Goal: Information Seeking & Learning: Find specific fact

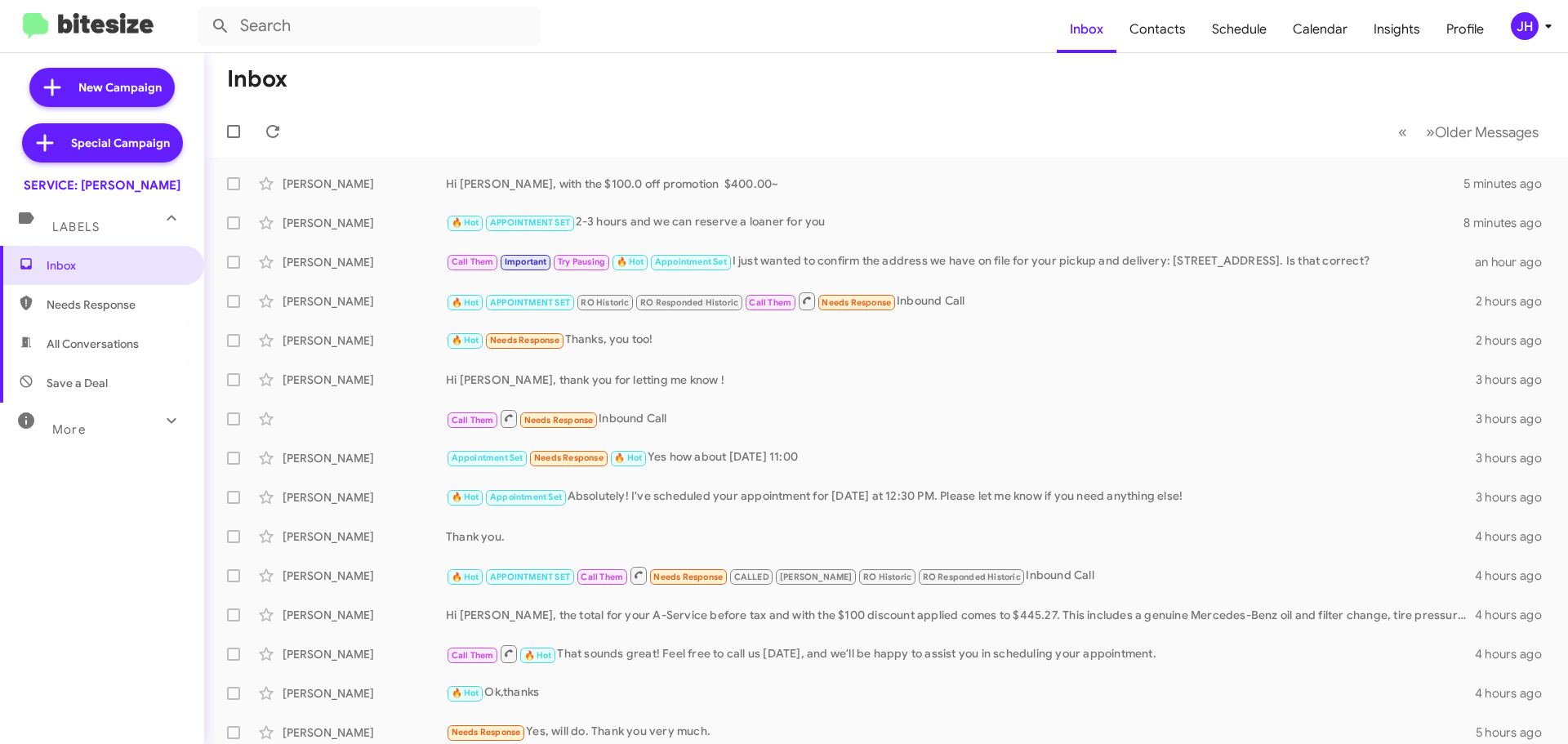
click at [1536, 16] on span "JH" at bounding box center [1534, 26] width 49 height 28
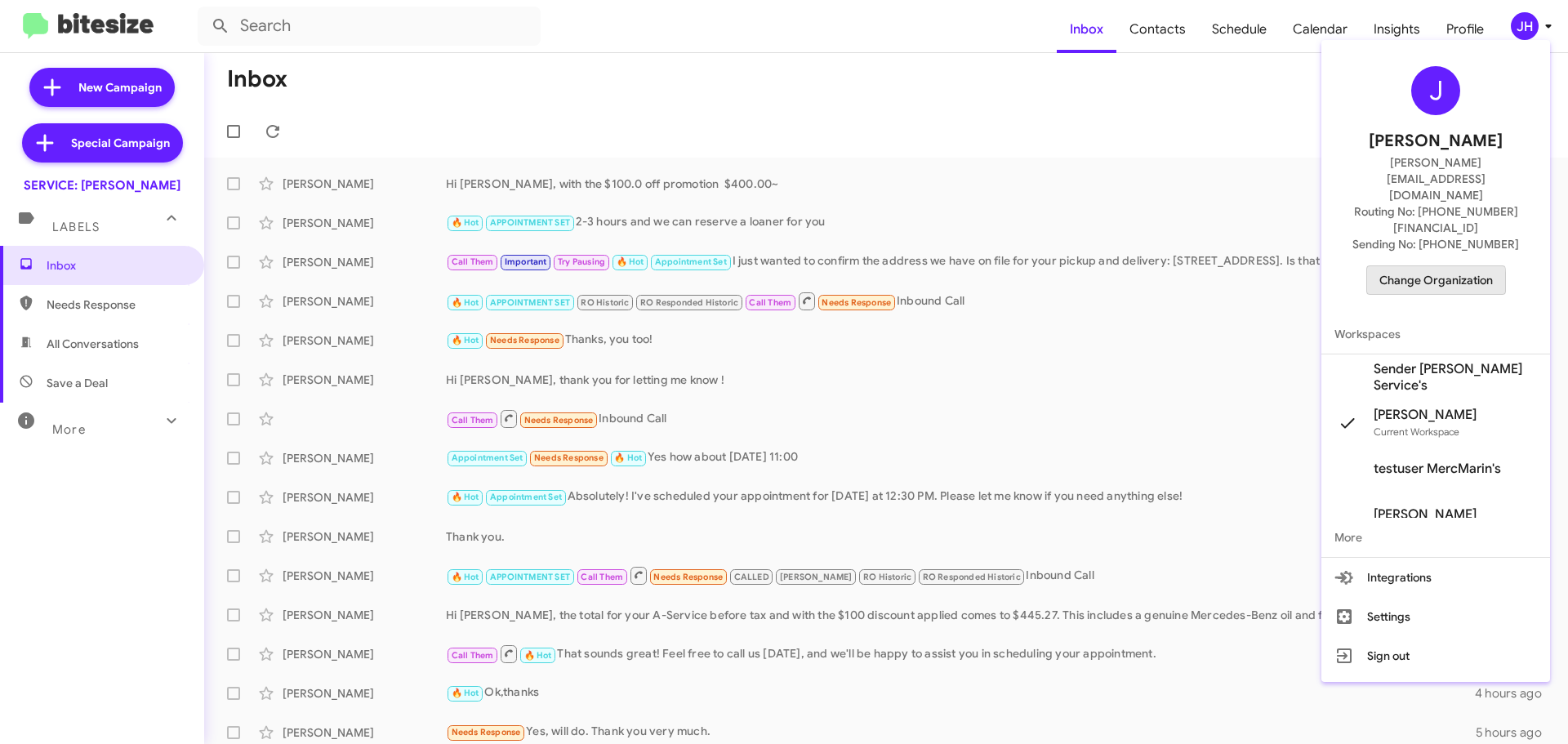
click at [1426, 266] on span "Change Organization" at bounding box center [1436, 280] width 113 height 28
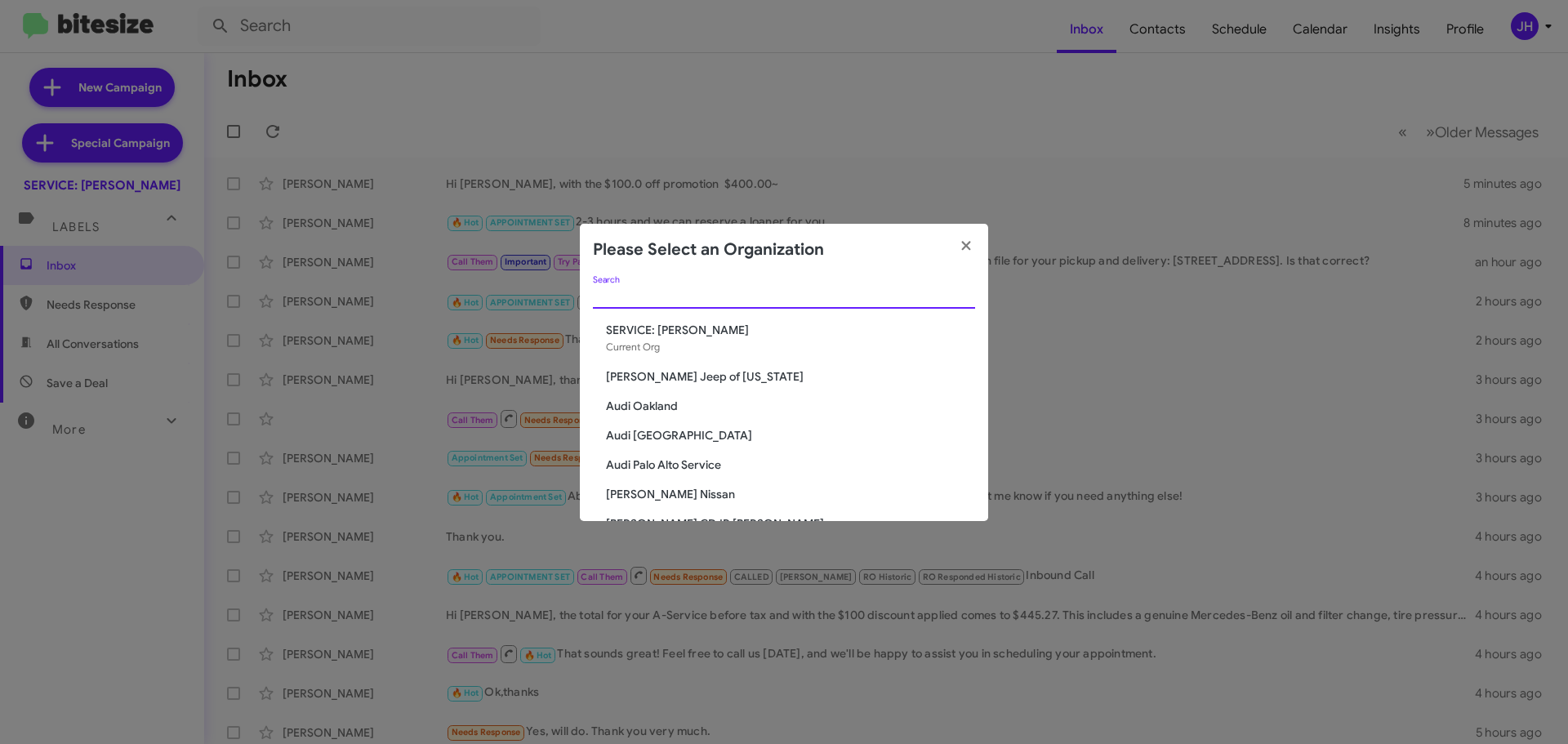
click at [660, 299] on input "Search" at bounding box center [784, 297] width 382 height 13
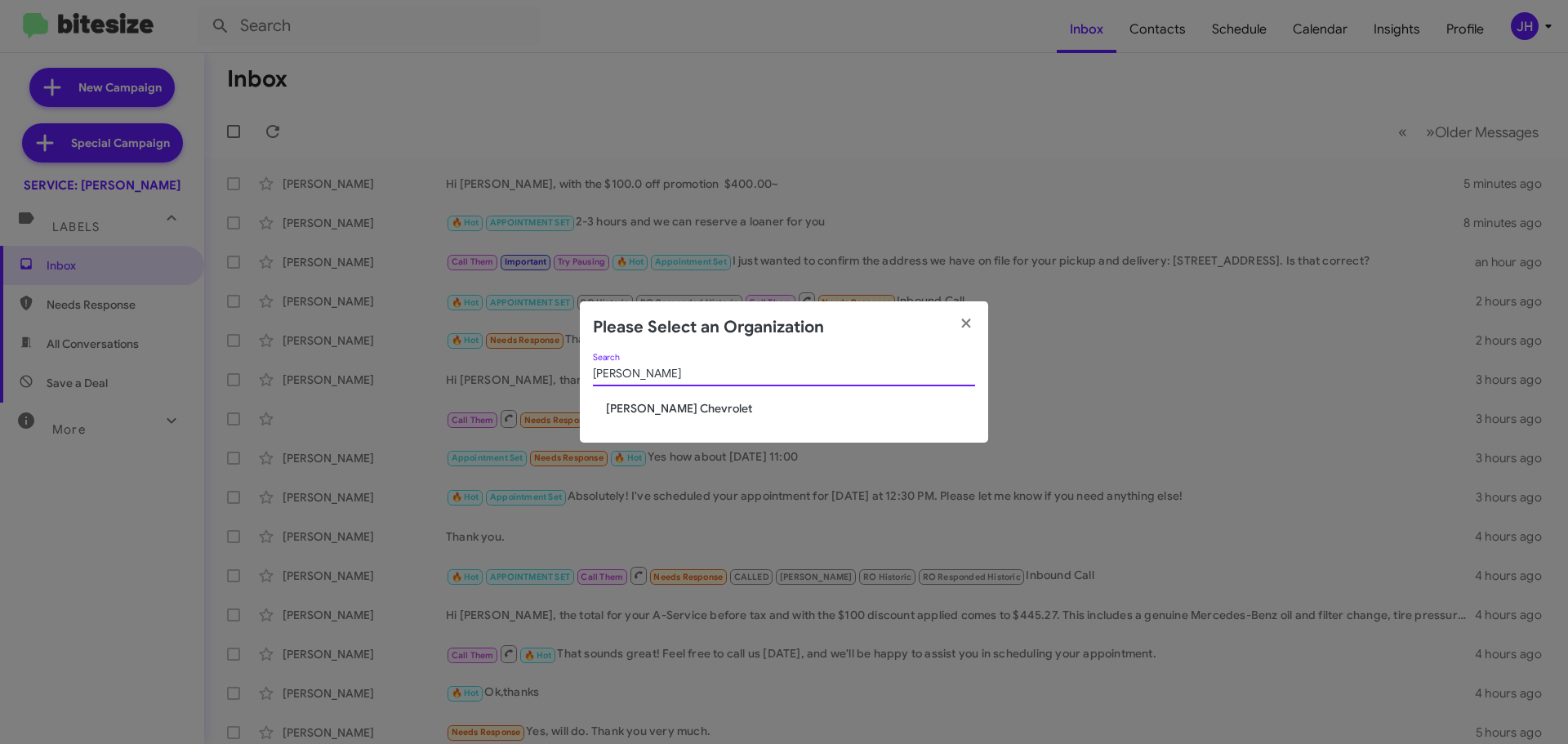
type input "elkin"
click at [649, 401] on span "[PERSON_NAME] Chevrolet" at bounding box center [790, 407] width 369 height 16
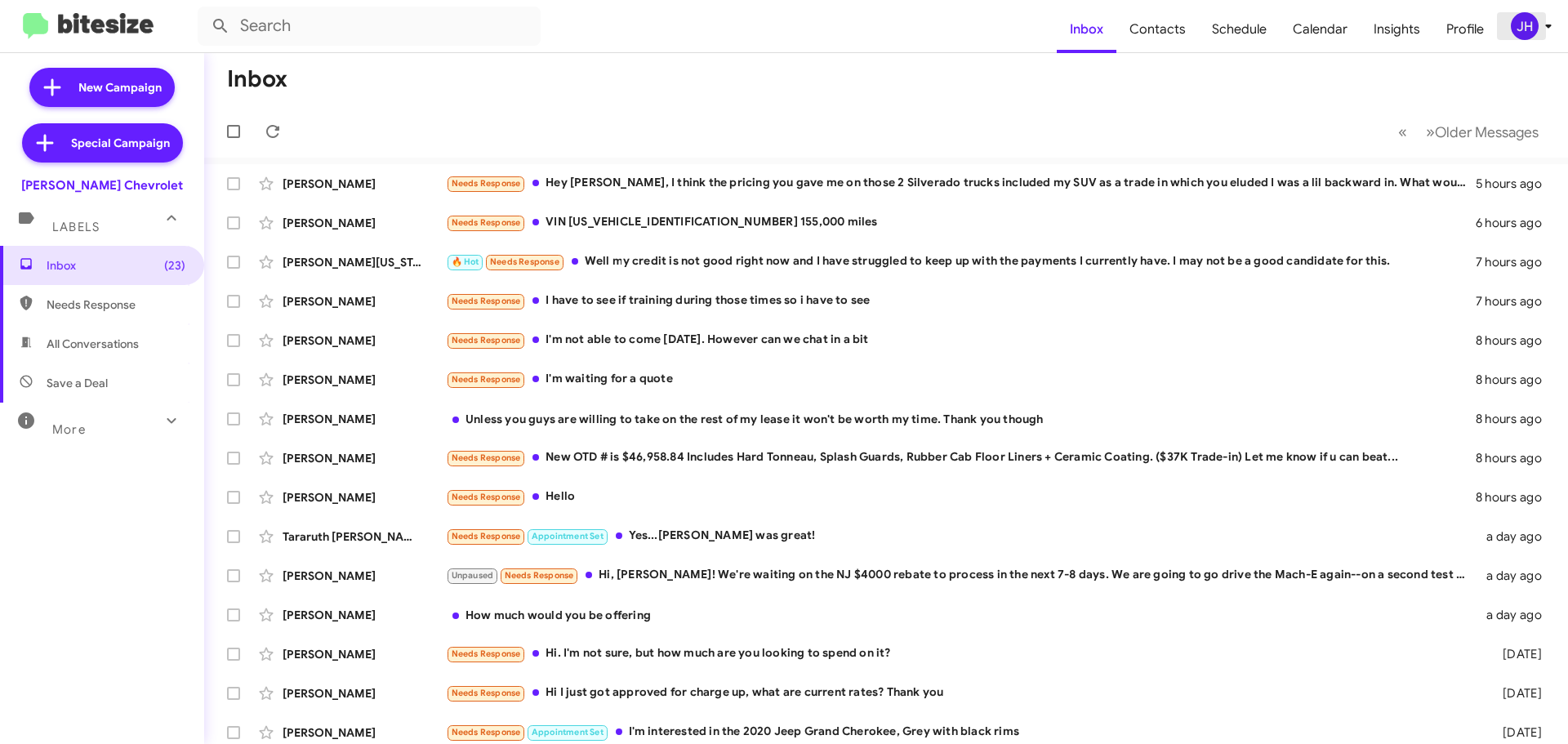
click at [1516, 21] on div "JH" at bounding box center [1524, 26] width 28 height 28
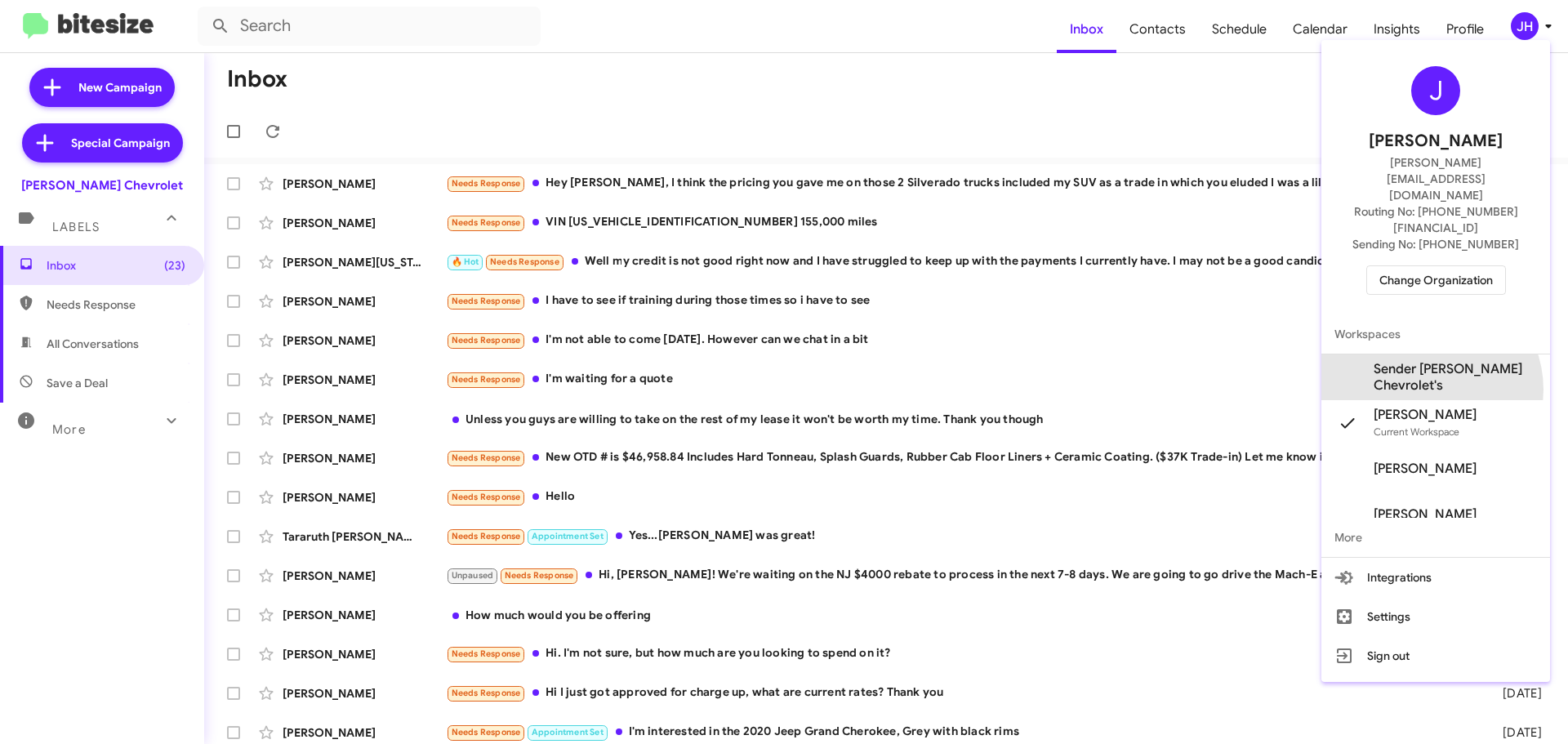
click at [1427, 361] on span "Sender Elkins Chevrolet's" at bounding box center [1455, 377] width 163 height 33
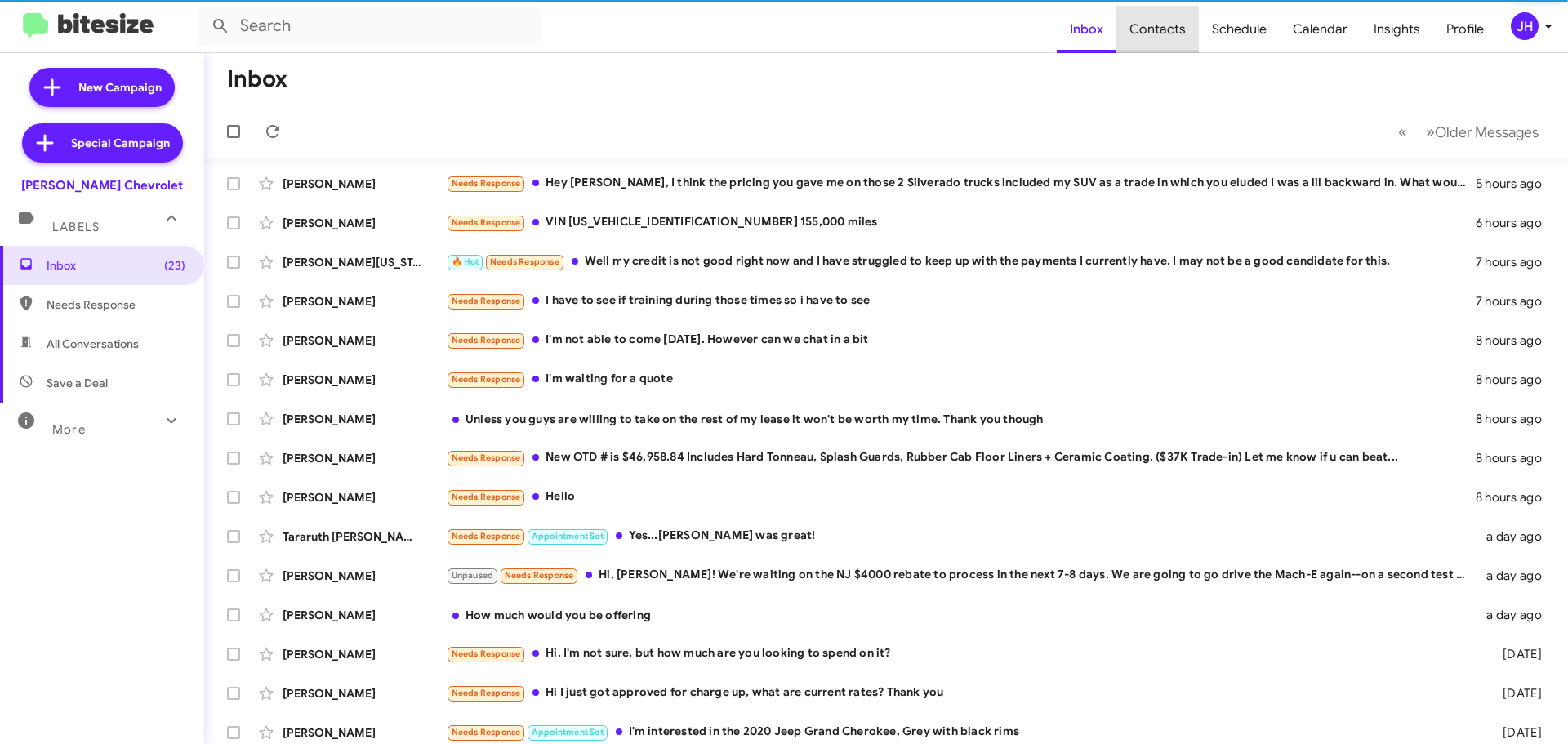
click at [1172, 29] on span "Contacts" at bounding box center [1157, 29] width 82 height 48
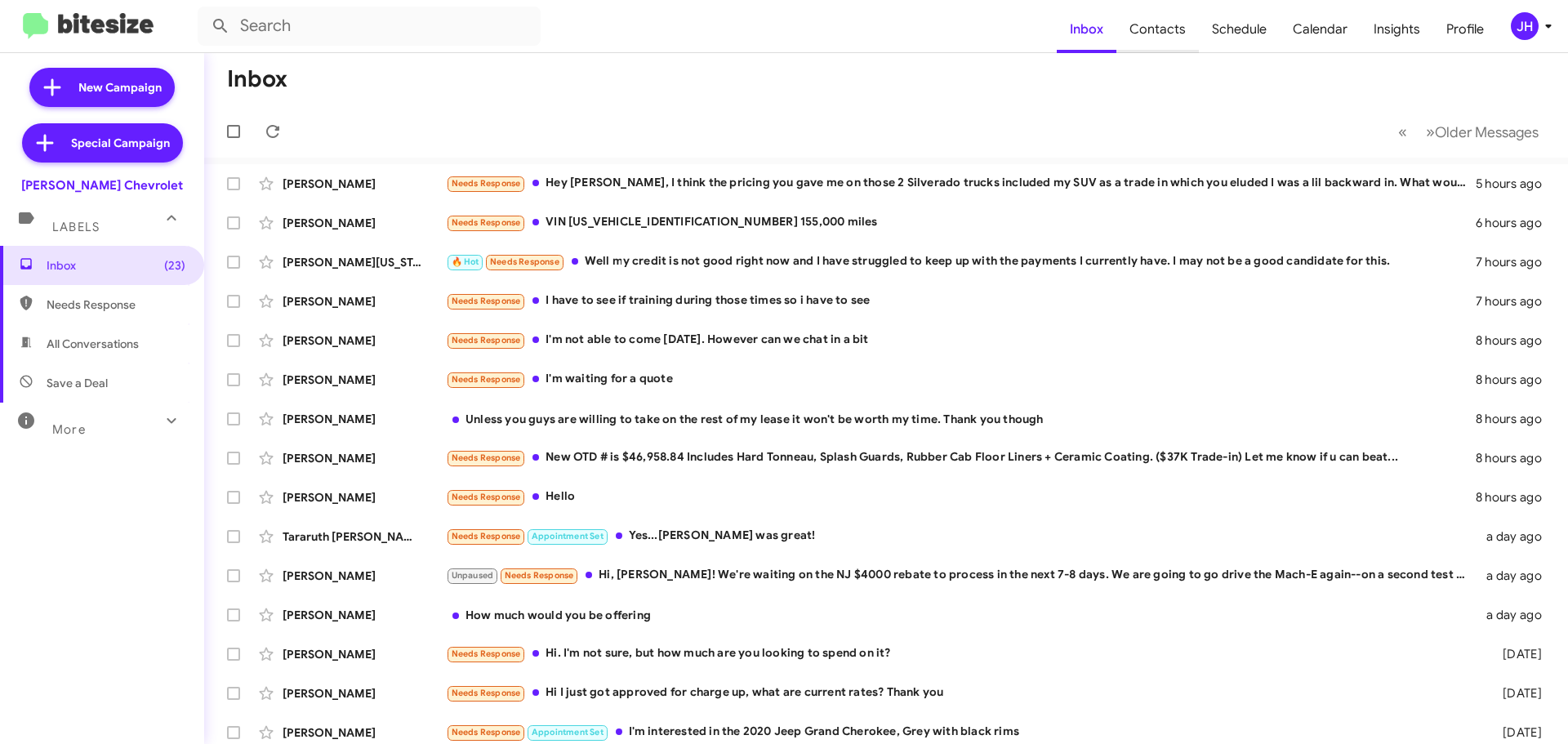
type input "in:groups"
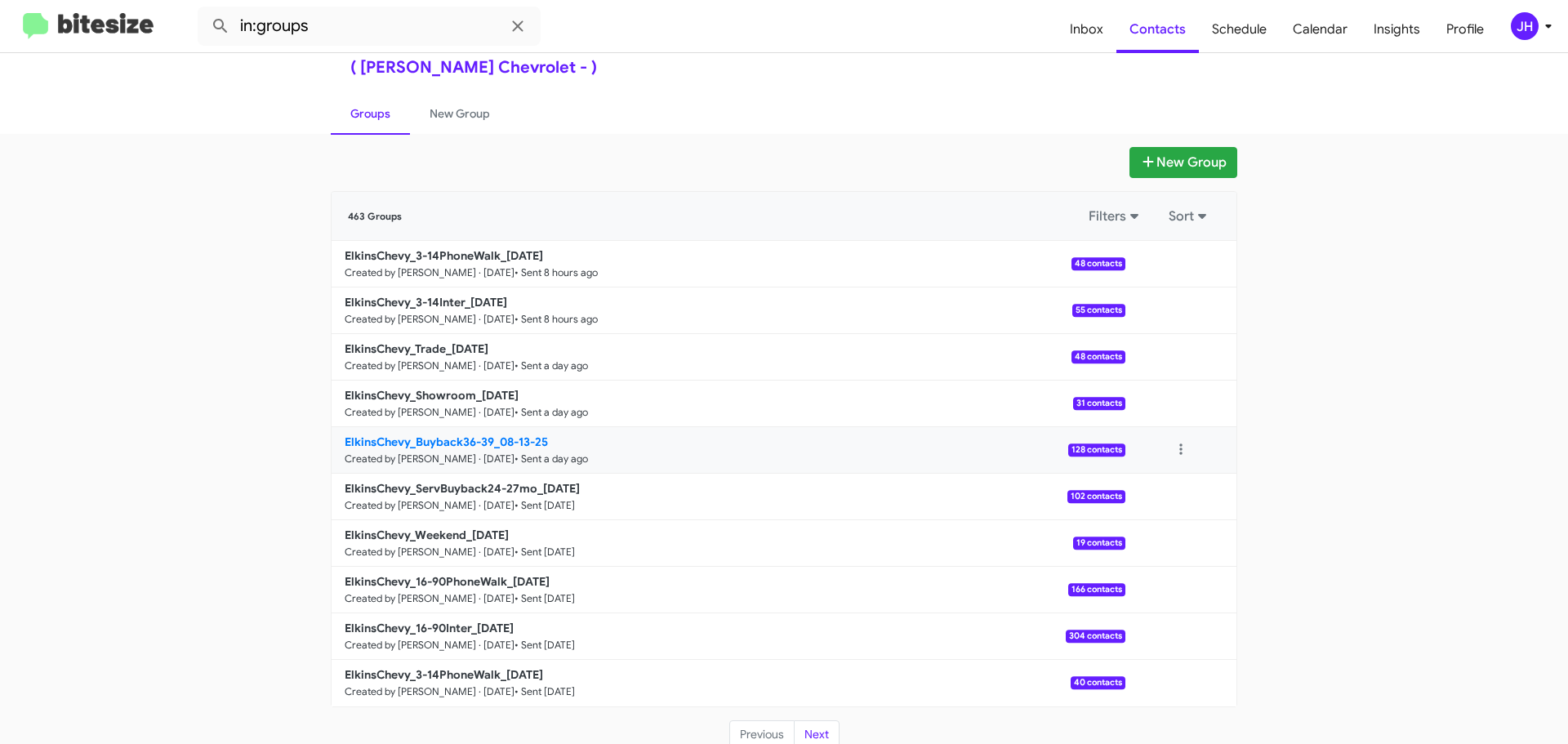
scroll to position [58, 0]
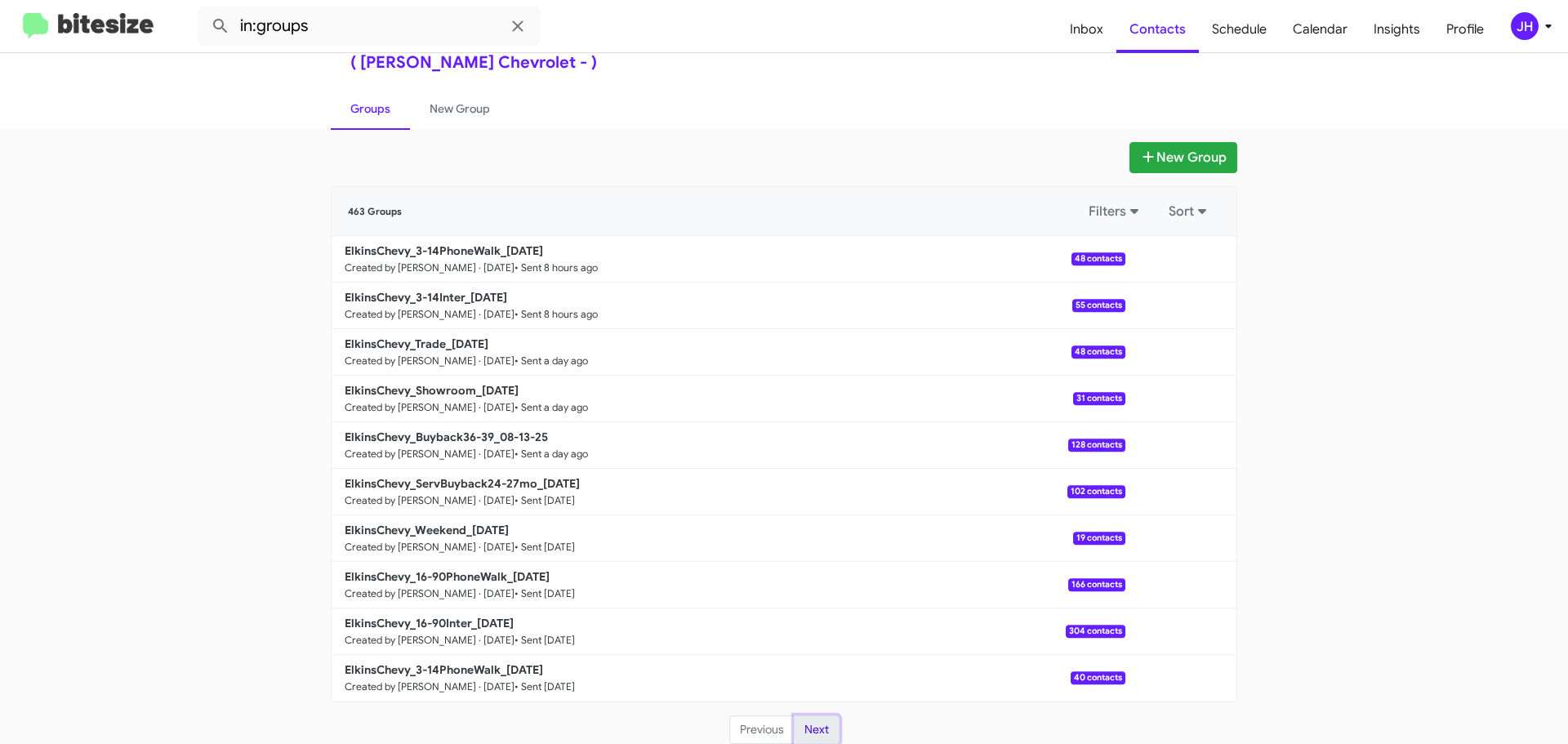
click at [809, 727] on button "Next" at bounding box center [816, 730] width 46 height 29
click at [1502, 6] on mat-toolbar "in:groups Inbox Contacts Schedule Calendar Insights Profile [PERSON_NAME]" at bounding box center [784, 26] width 1568 height 52
click at [1410, 44] on span "Insights" at bounding box center [1396, 29] width 73 height 48
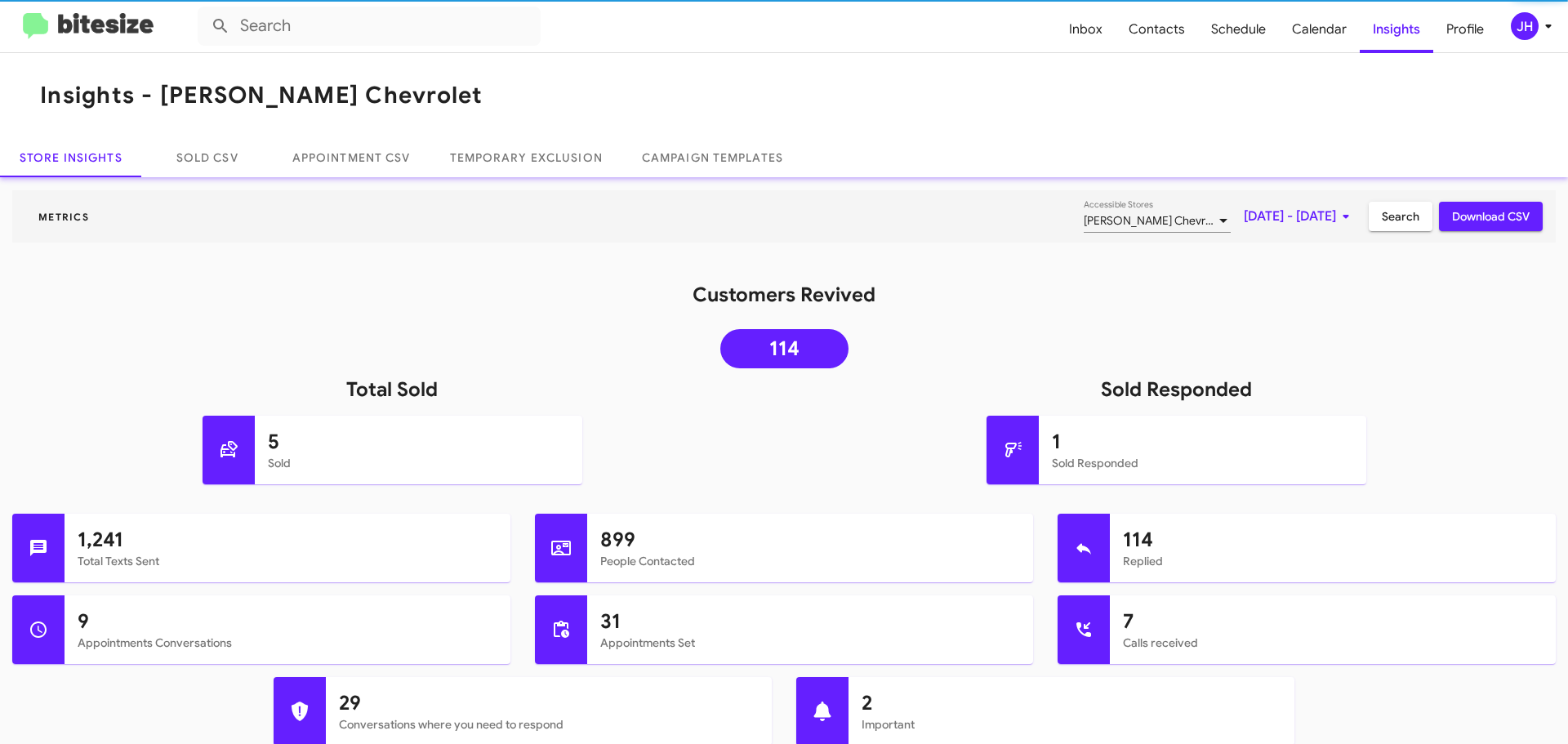
click at [1265, 221] on span "[DATE] - [DATE]" at bounding box center [1299, 216] width 111 height 29
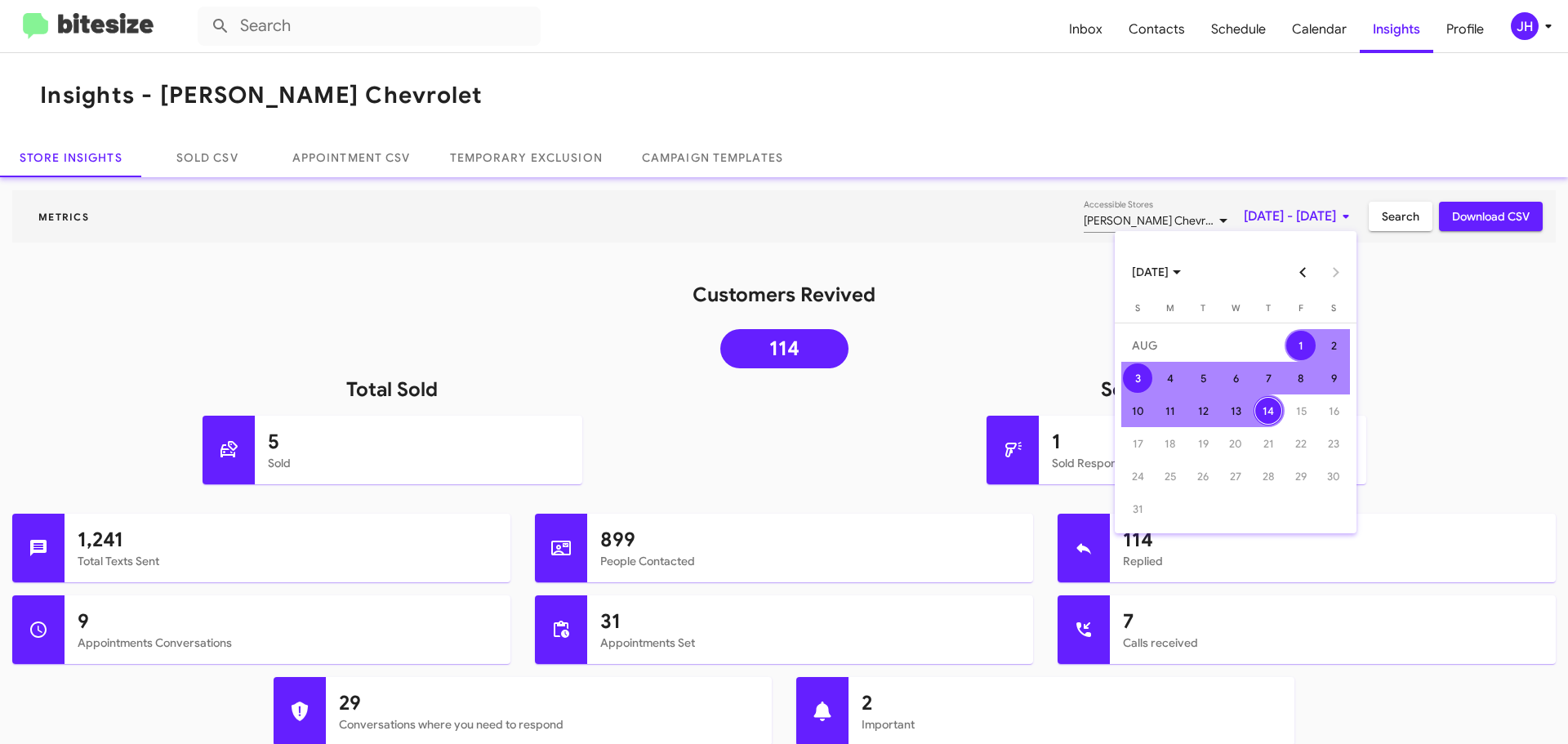
click at [1141, 384] on div "3" at bounding box center [1137, 378] width 29 height 29
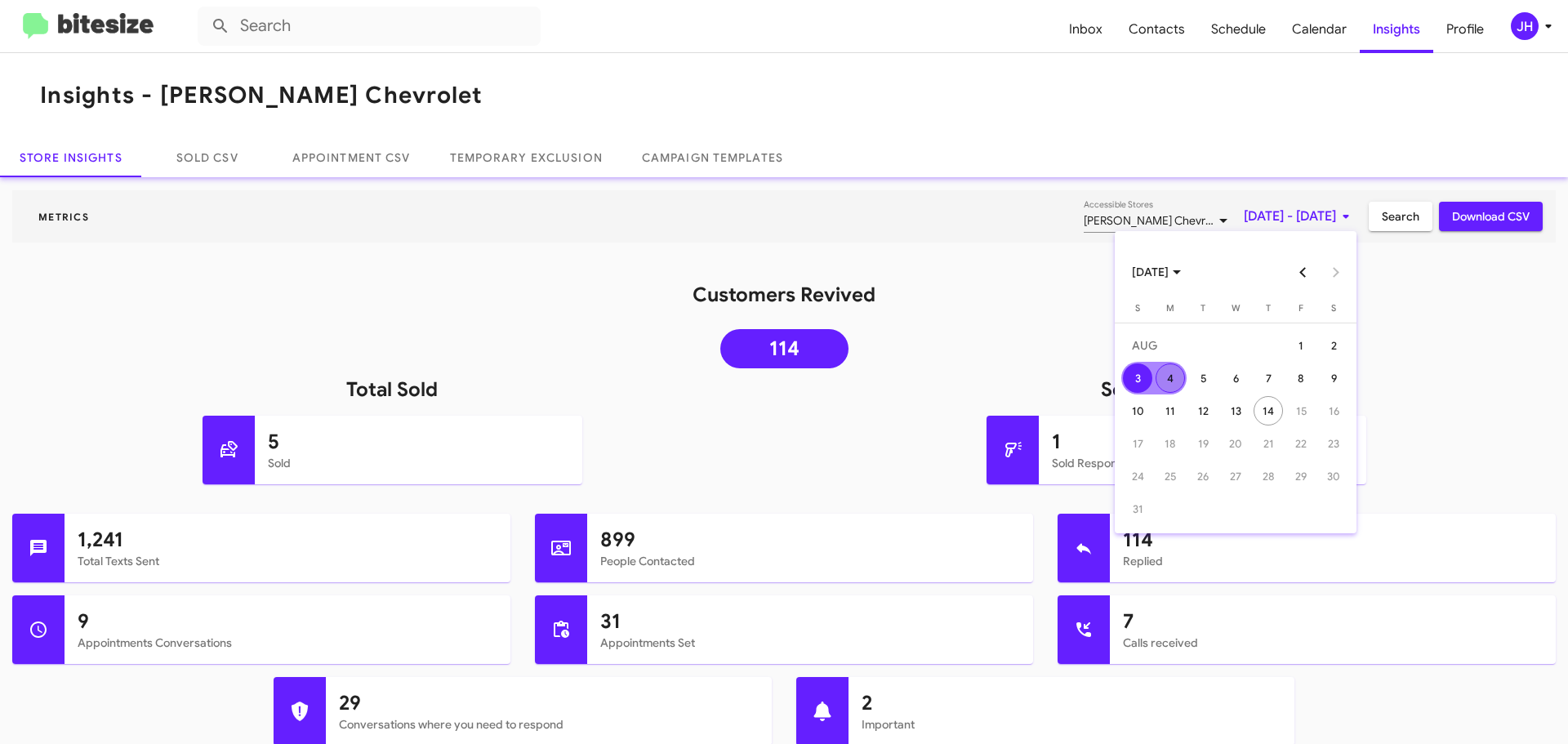
click at [1171, 379] on div "4" at bounding box center [1170, 378] width 29 height 29
click at [1254, 209] on span "[DATE] - [DATE]" at bounding box center [1299, 216] width 111 height 29
click at [1170, 379] on div "4" at bounding box center [1170, 378] width 29 height 29
click at [1141, 398] on div "10" at bounding box center [1137, 411] width 29 height 29
click at [1452, 227] on span "Download CSV" at bounding box center [1490, 216] width 78 height 29
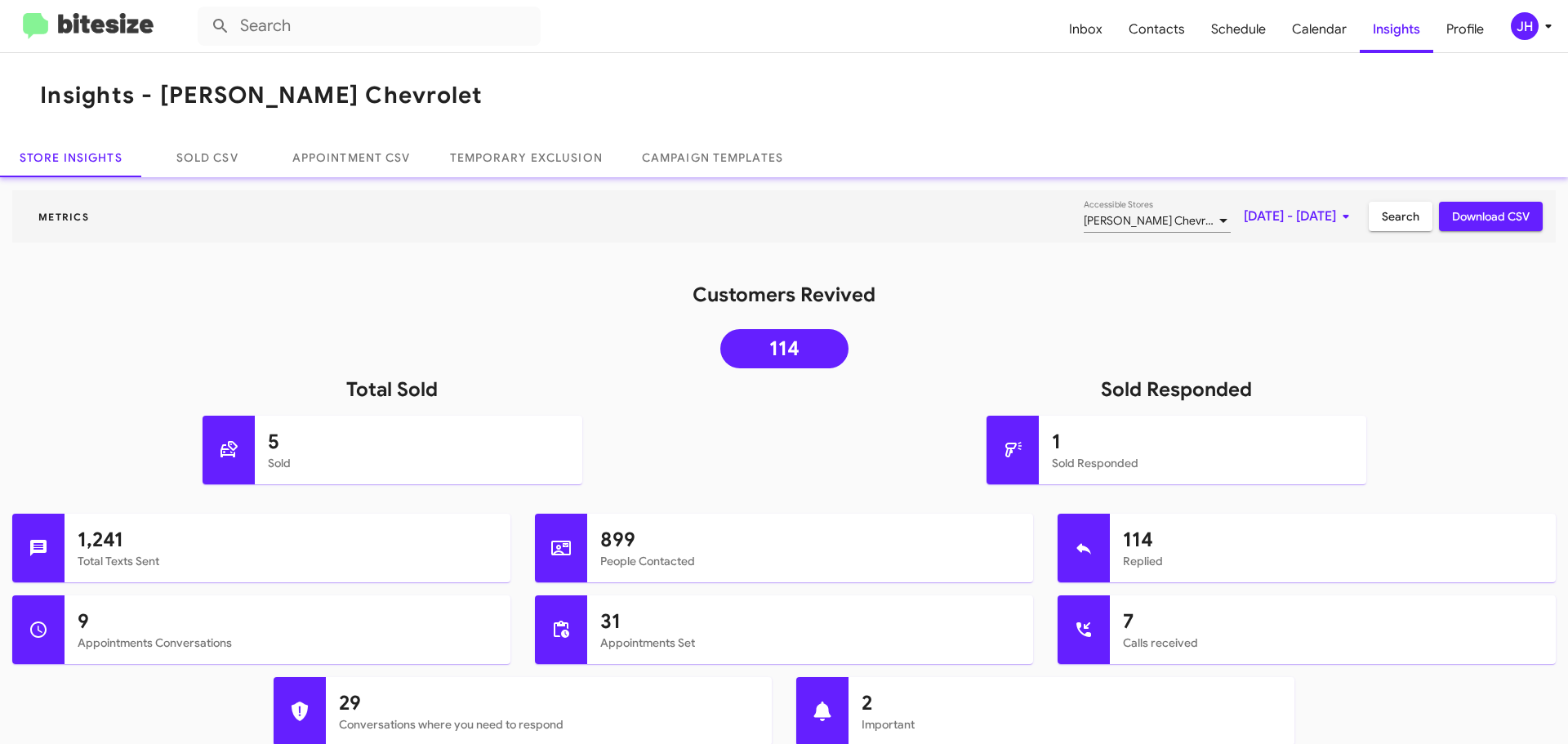
drag, startPoint x: 1067, startPoint y: 124, endPoint x: 1082, endPoint y: 111, distance: 19.8
click at [1067, 124] on mat-toolbar "Insights - [PERSON_NAME] Chevrolet" at bounding box center [784, 95] width 1568 height 85
click at [1163, 34] on span "Contacts" at bounding box center [1157, 29] width 82 height 48
type input "in:groups"
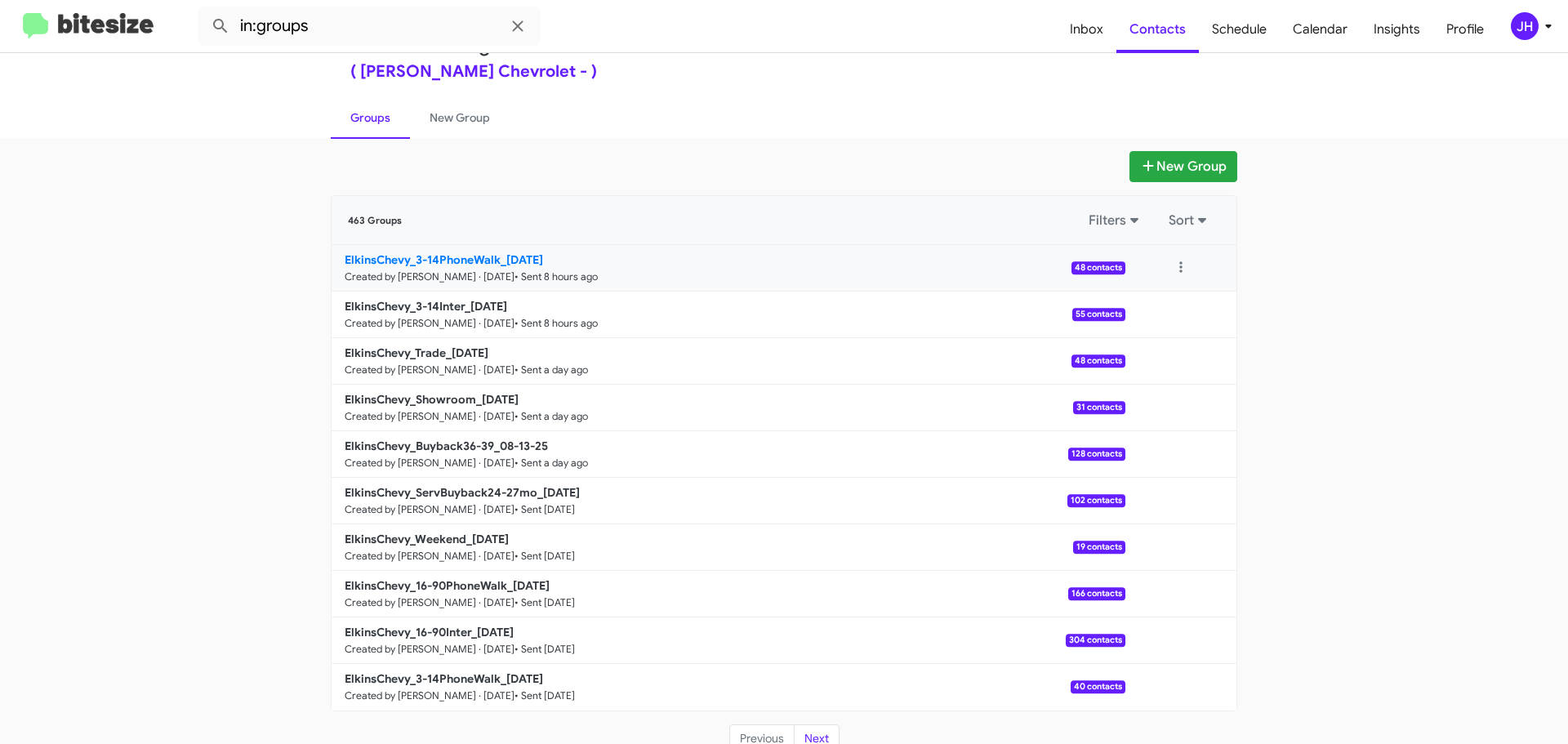
scroll to position [58, 0]
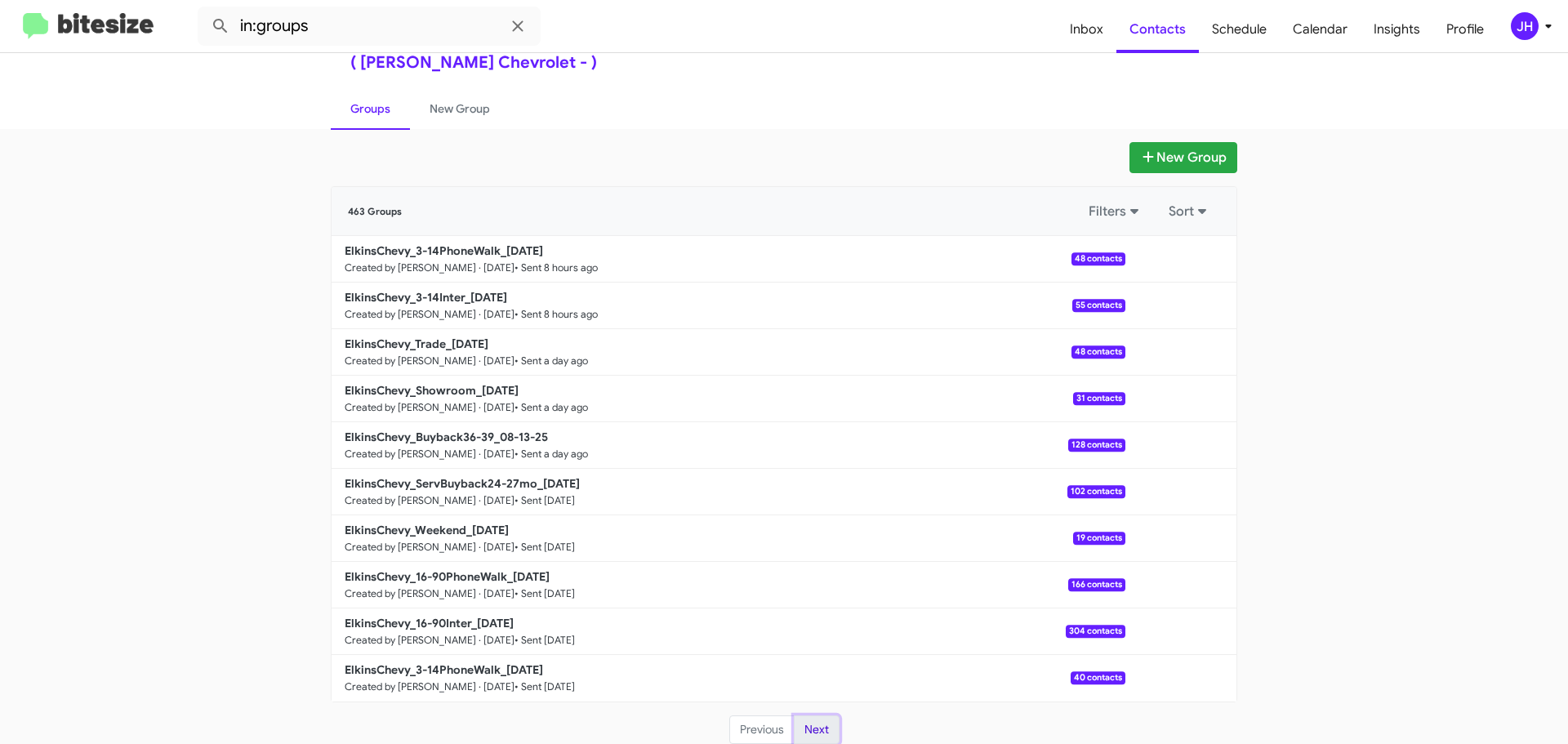
click at [828, 717] on button "Next" at bounding box center [816, 730] width 46 height 29
click at [1088, 27] on span "Inbox" at bounding box center [1086, 29] width 60 height 48
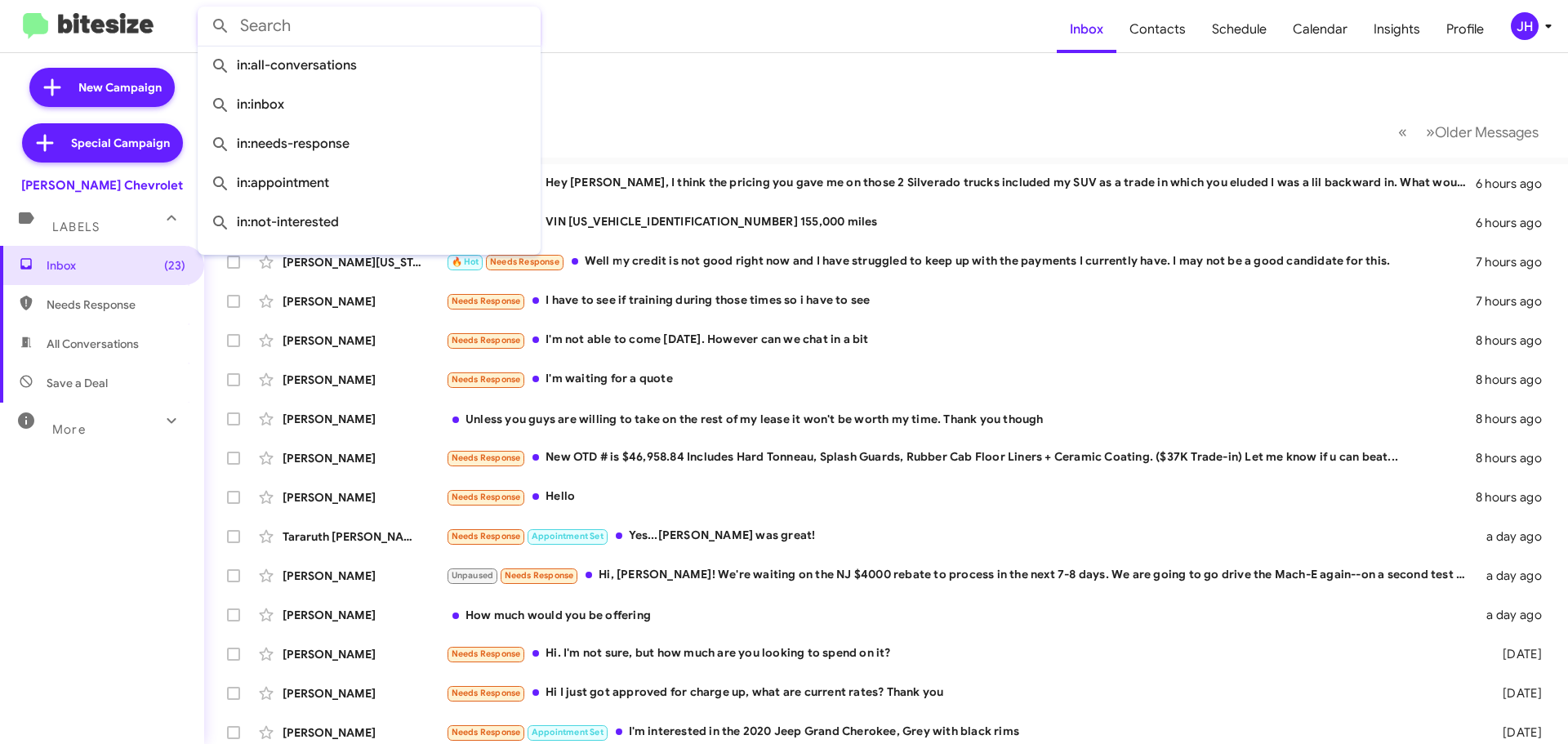
click at [298, 28] on input "text" at bounding box center [369, 26] width 343 height 39
paste input "7182070340"
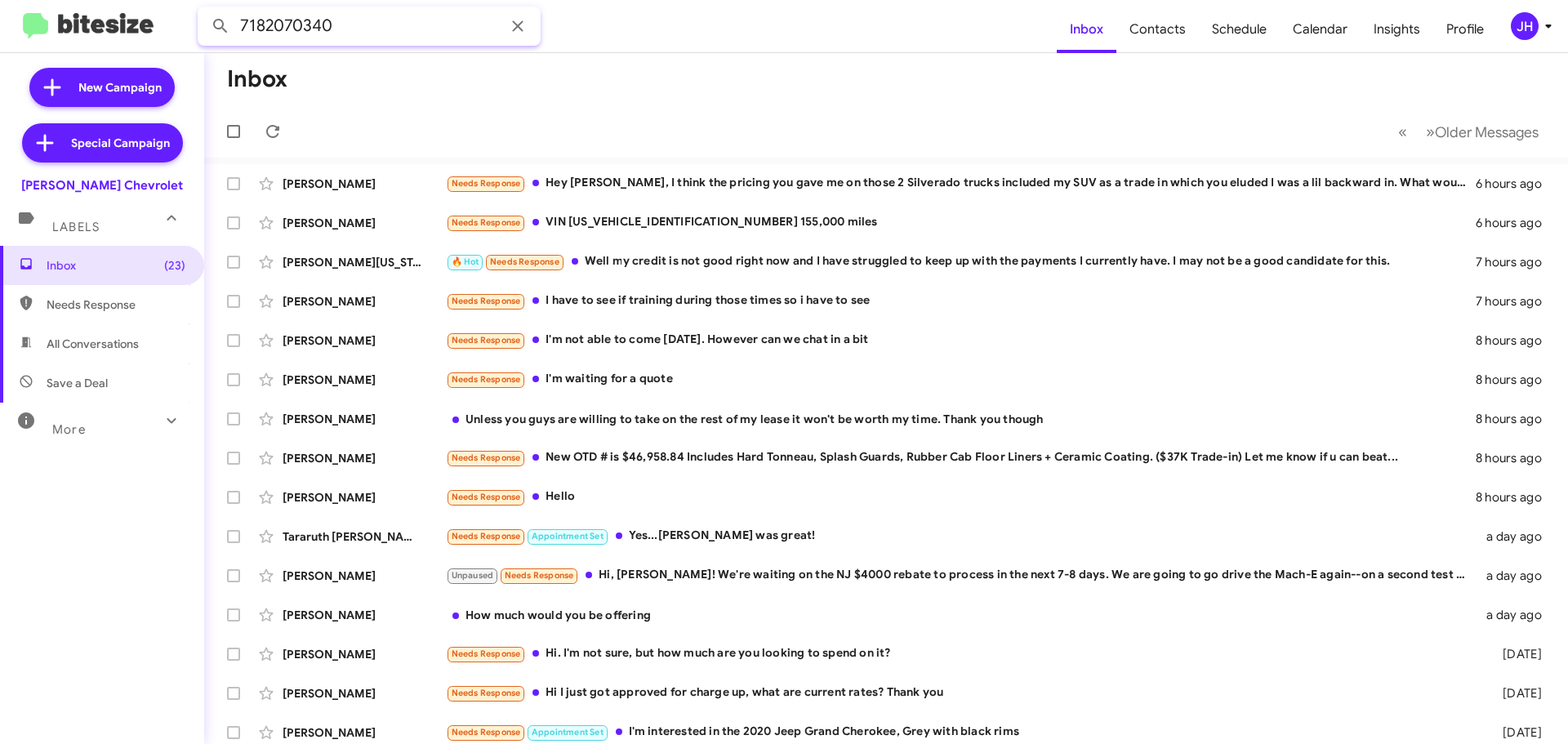
click at [204, 10] on button at bounding box center [220, 26] width 33 height 33
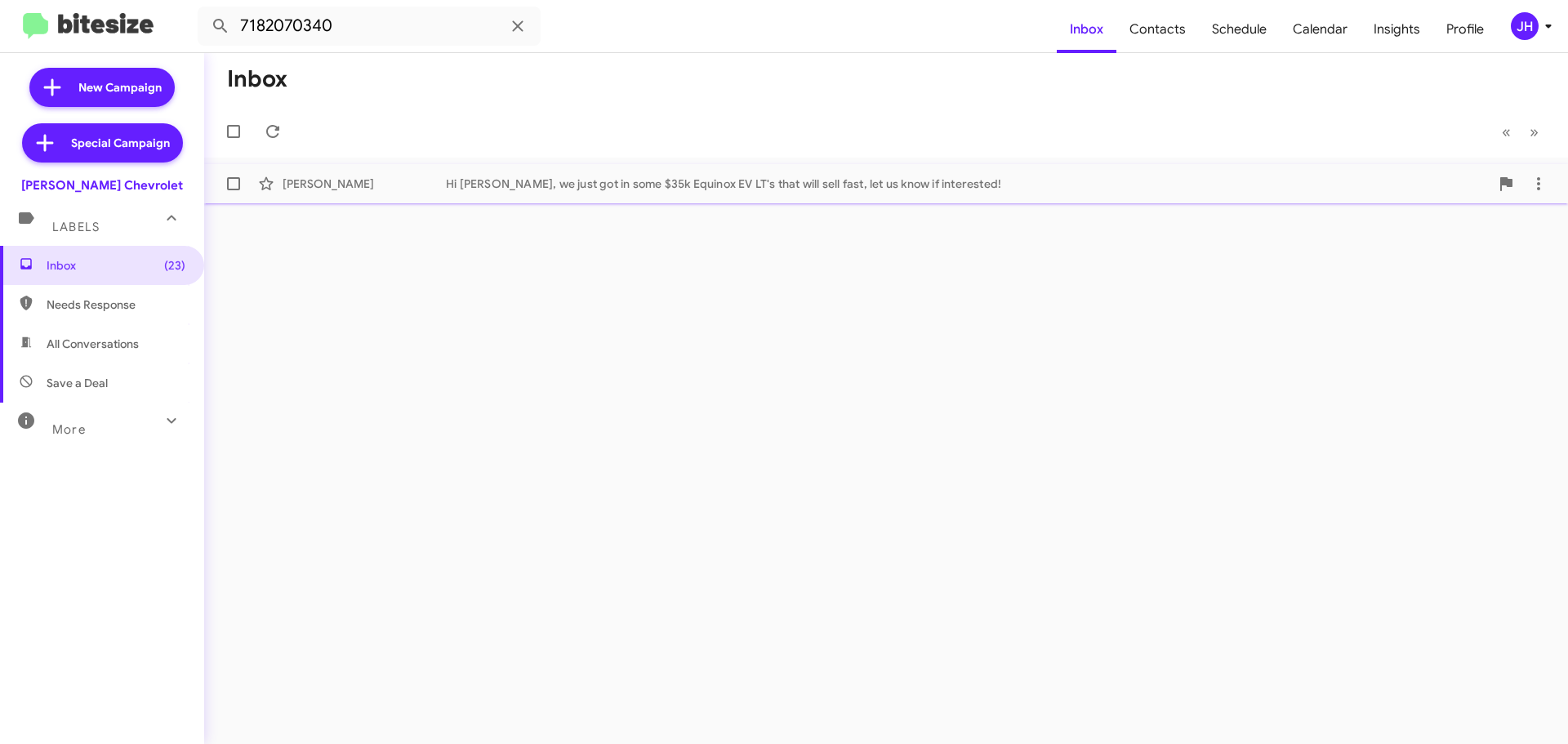
click at [375, 178] on div "[PERSON_NAME]" at bounding box center [364, 183] width 163 height 16
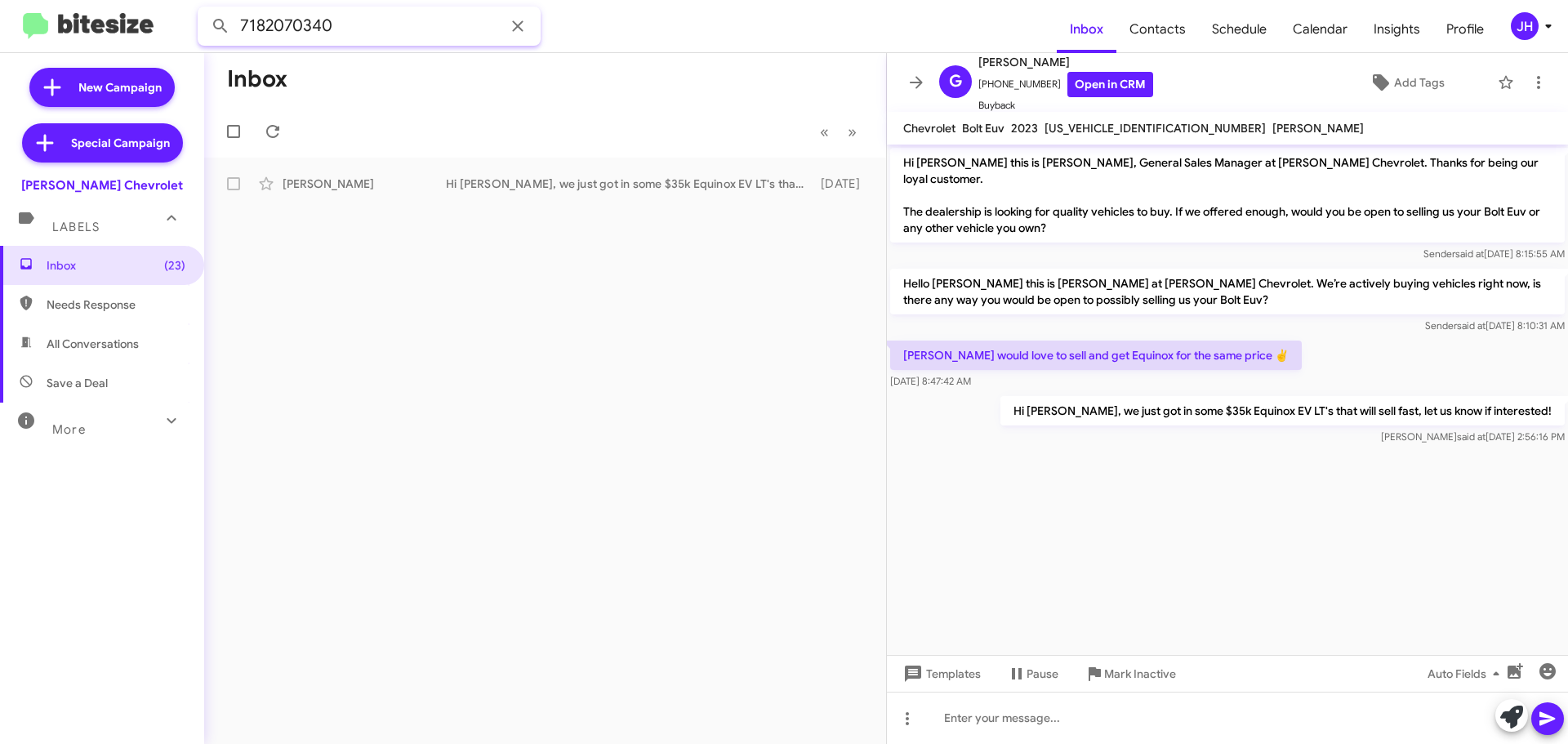
click at [386, 25] on input "7182070340" at bounding box center [369, 26] width 343 height 39
paste input "9172315808"
click at [204, 10] on button at bounding box center [220, 26] width 33 height 33
click at [449, 176] on div "Hello [PERSON_NAME] this is [PERSON_NAME] at [PERSON_NAME] Chevrolet. We’re act…" at bounding box center [627, 183] width 362 height 16
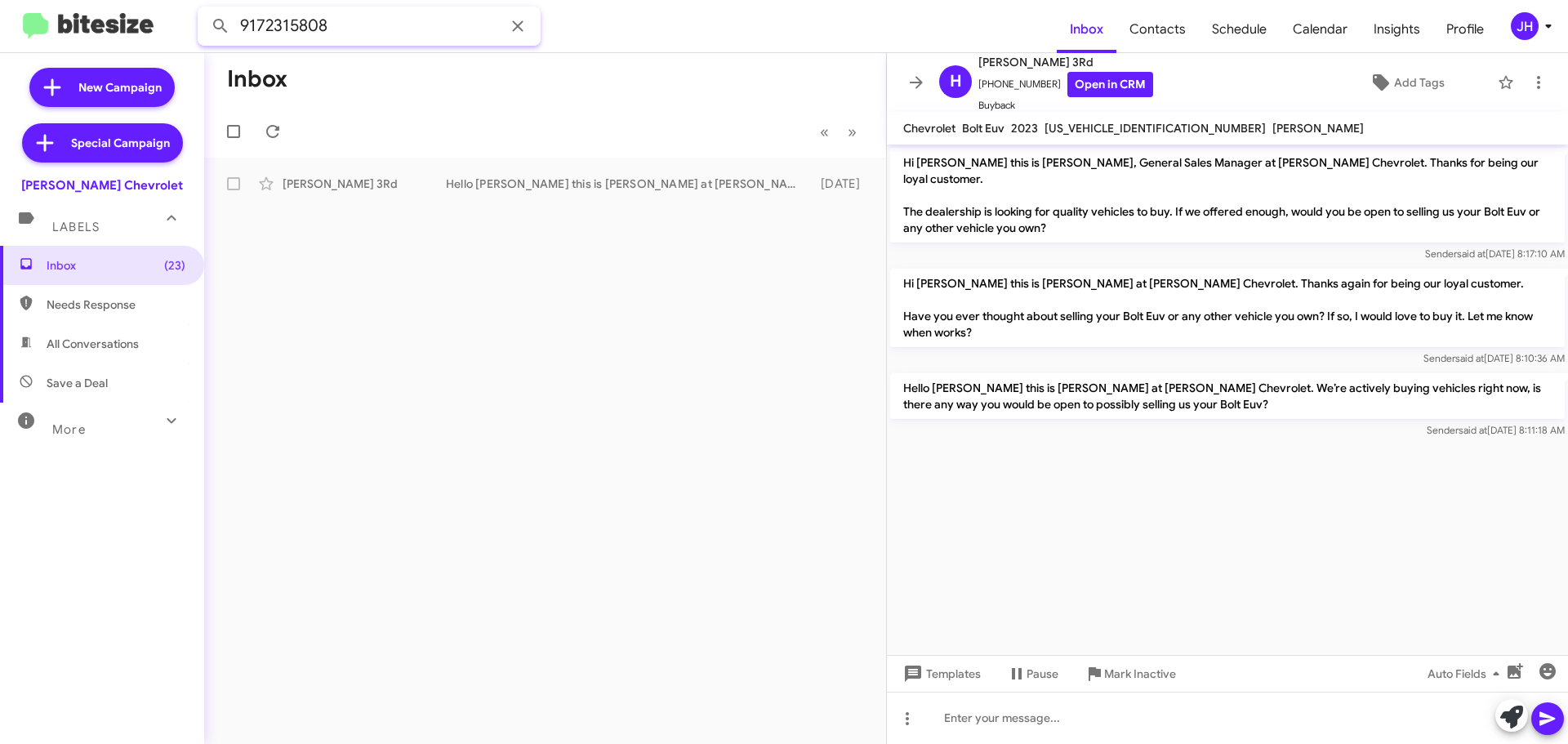
click at [373, 29] on input "9172315808" at bounding box center [369, 26] width 343 height 39
paste input "856498603"
click at [204, 10] on button at bounding box center [220, 26] width 33 height 33
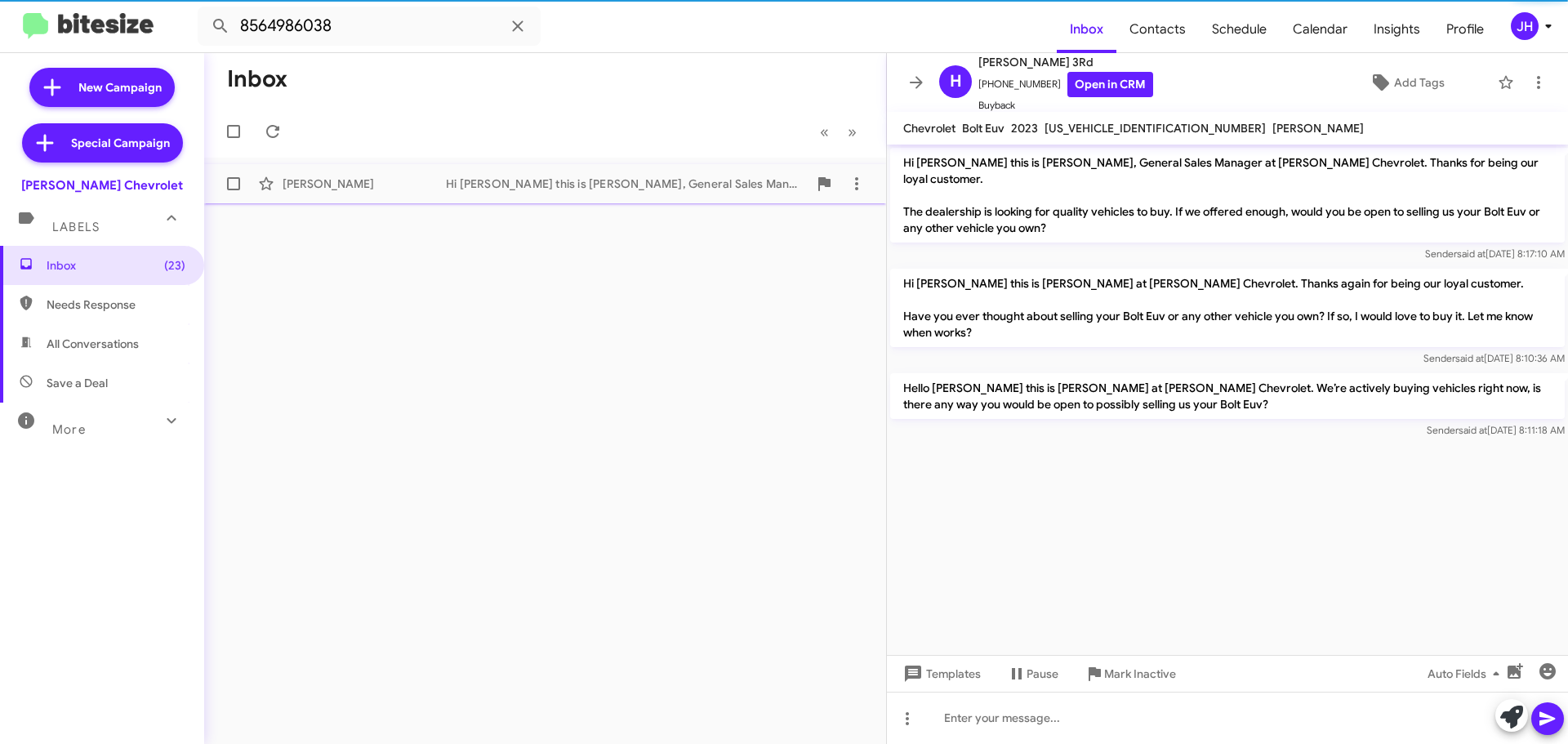
click at [437, 184] on div "[PERSON_NAME]" at bounding box center [364, 183] width 163 height 16
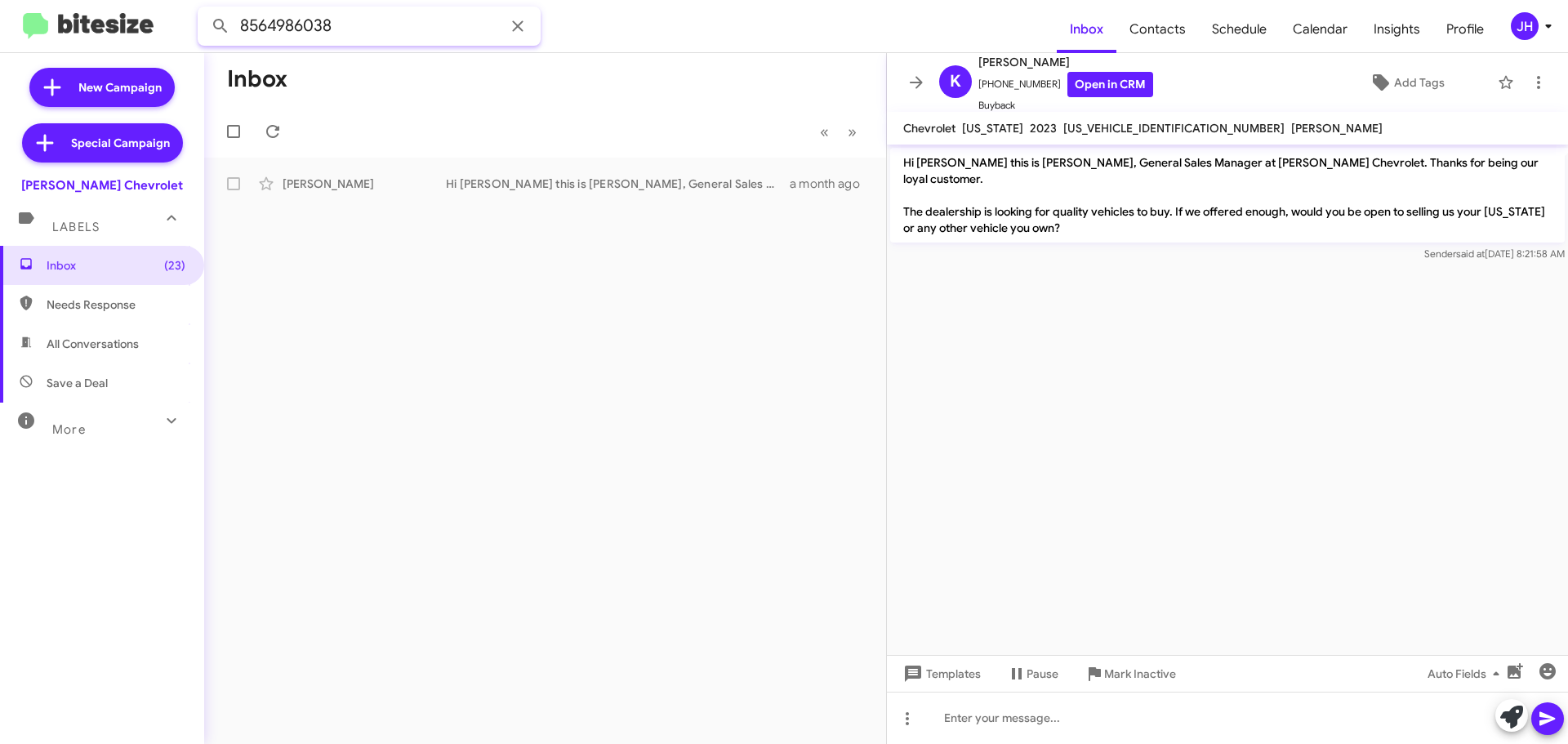
click at [355, 39] on input "8564986038" at bounding box center [369, 26] width 343 height 39
paste input "6092842542"
click at [204, 10] on button at bounding box center [220, 26] width 33 height 33
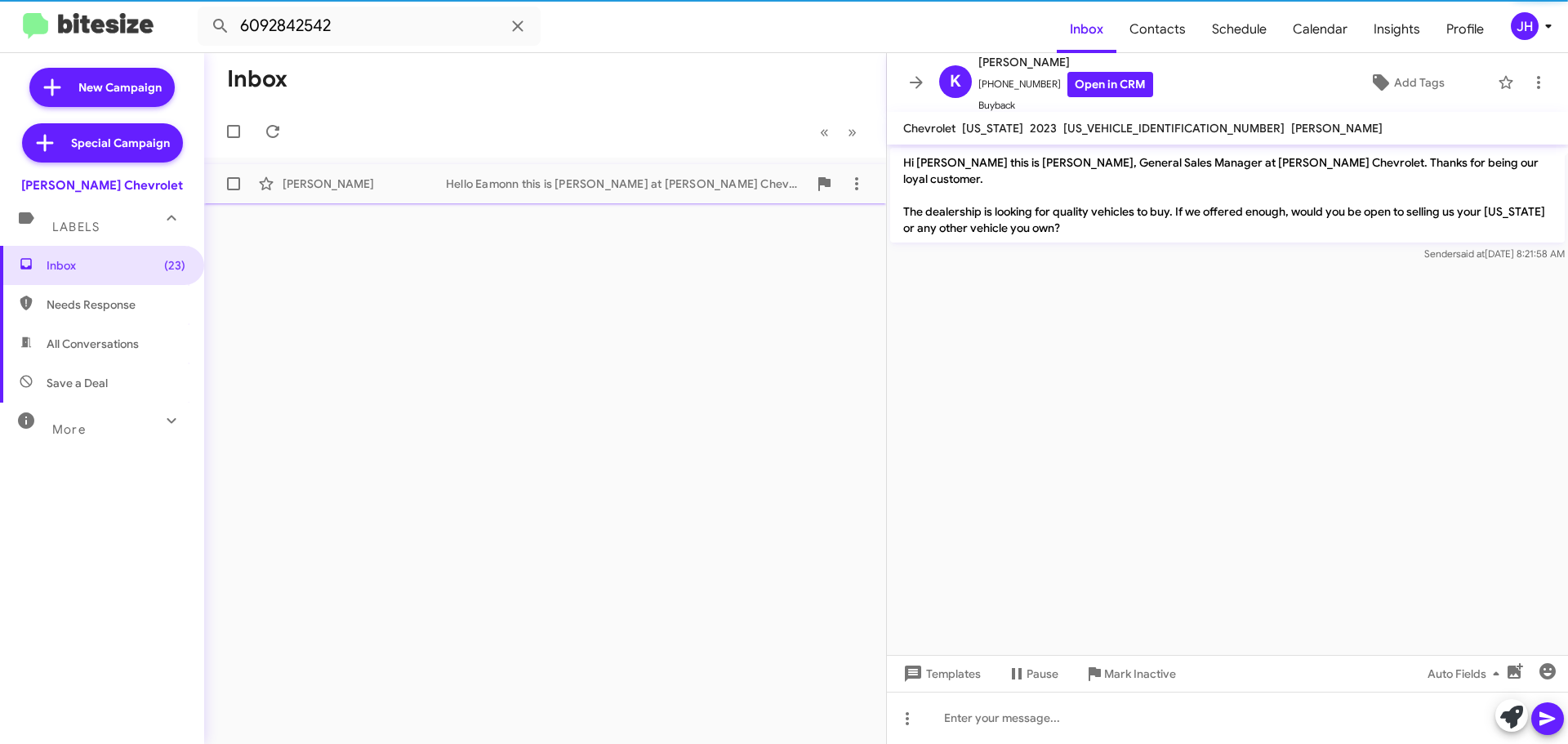
click at [421, 173] on div "[PERSON_NAME] Hello Eamonn this is [PERSON_NAME] at [PERSON_NAME] Chevrolet. We…" at bounding box center [545, 183] width 655 height 33
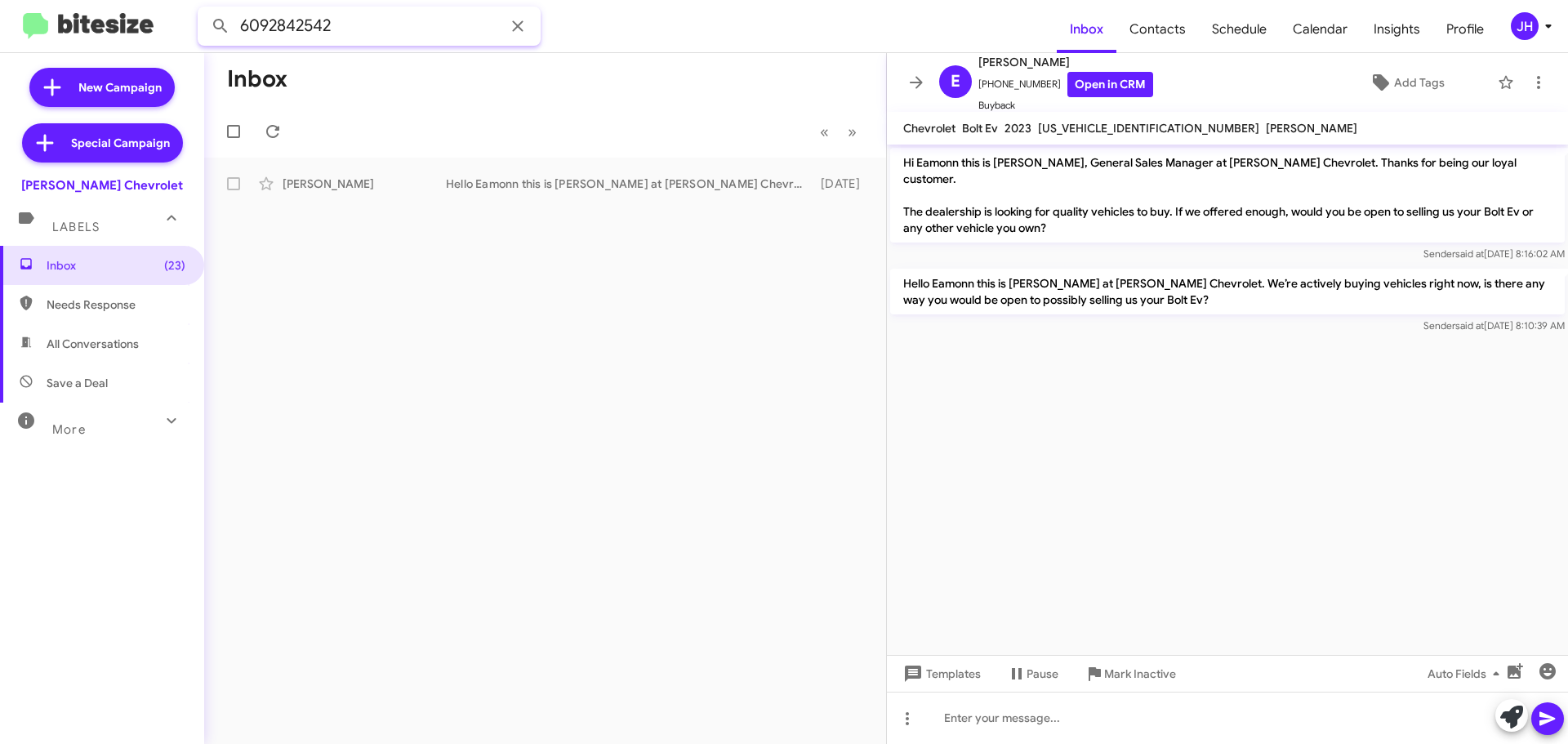
click at [394, 29] on input "6092842542" at bounding box center [369, 26] width 343 height 39
paste input "8568851865"
click at [204, 10] on button at bounding box center [220, 26] width 33 height 33
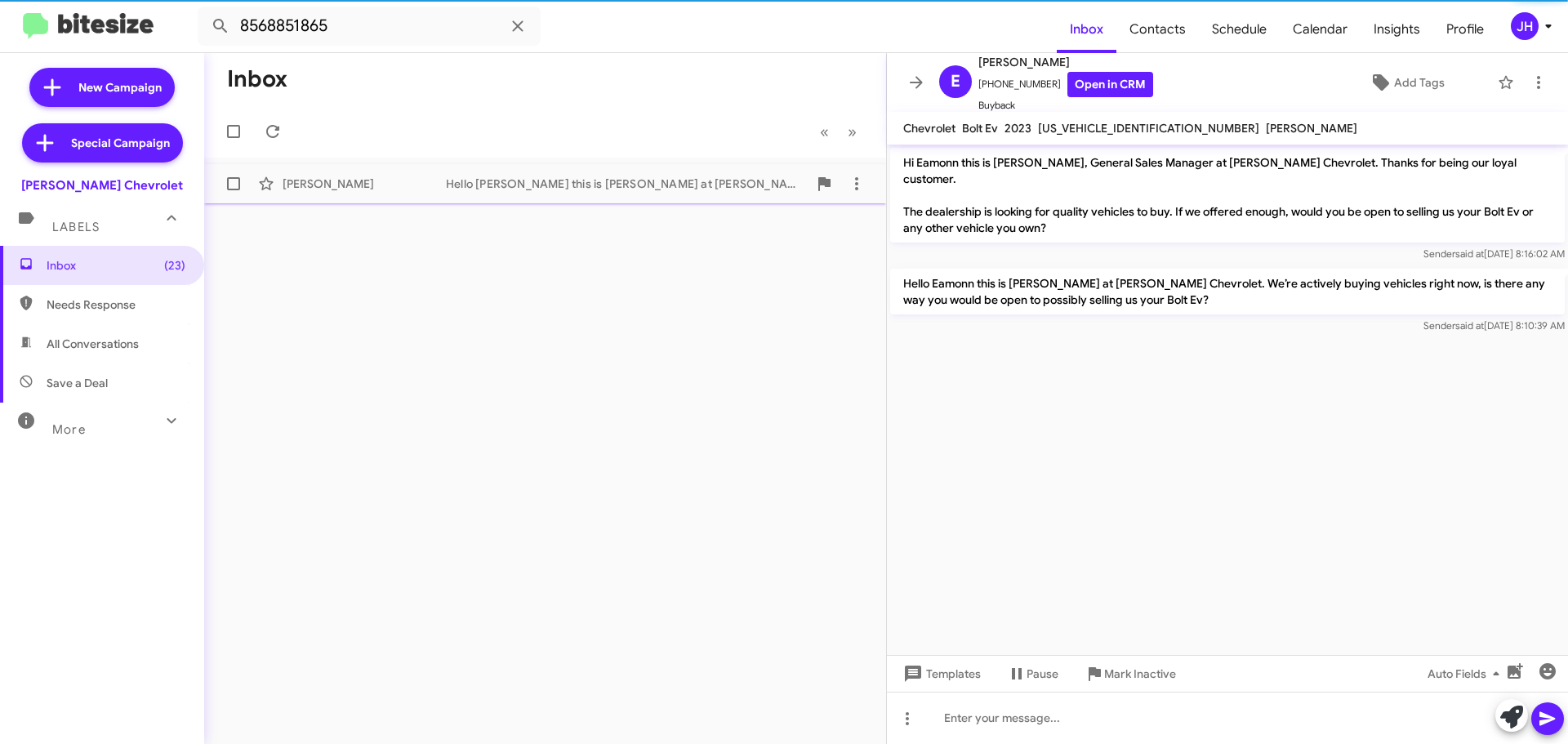
click at [402, 189] on div "[PERSON_NAME]" at bounding box center [364, 183] width 163 height 16
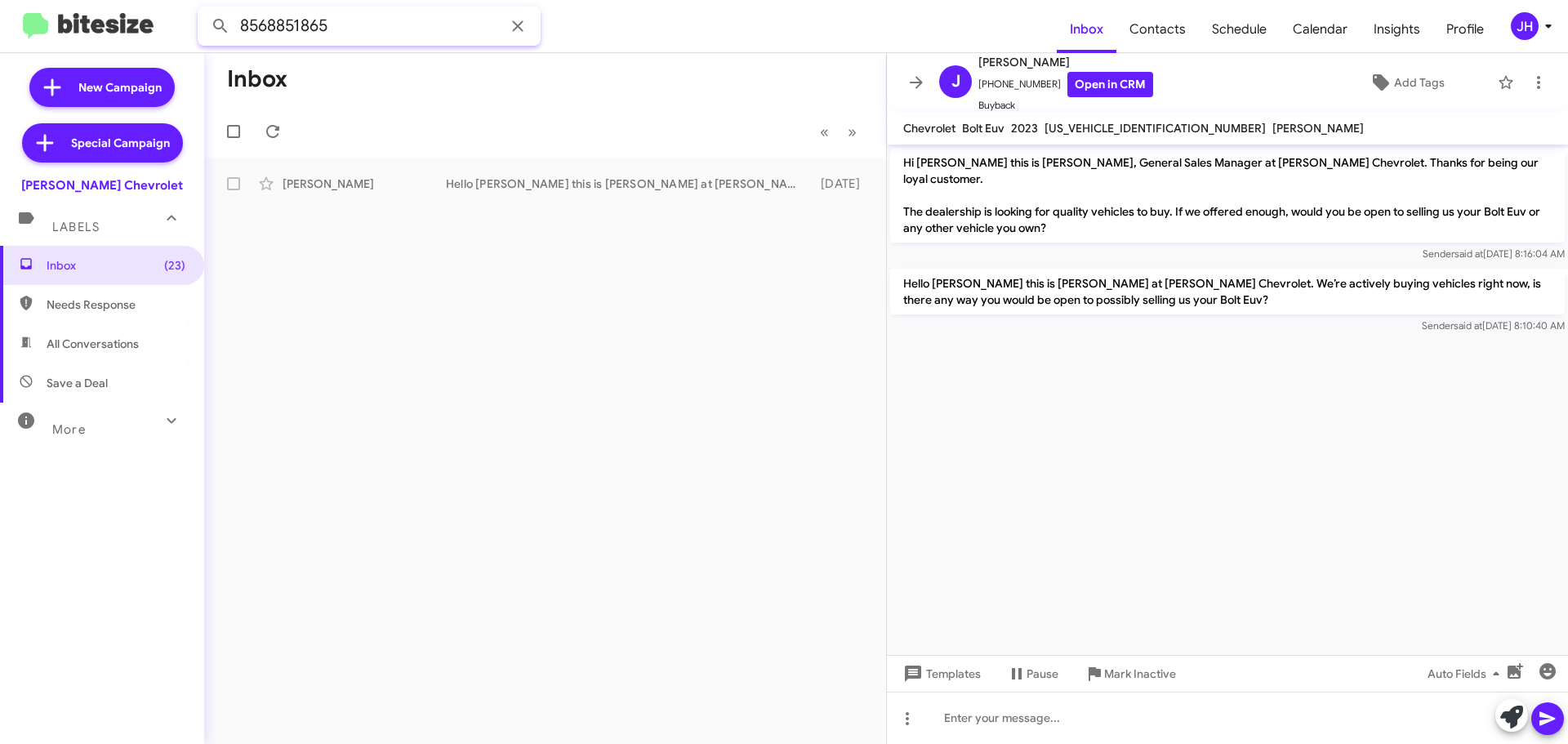
click at [403, 40] on input "8568851865" at bounding box center [369, 26] width 343 height 39
paste input "215431680"
click at [204, 10] on button at bounding box center [220, 26] width 33 height 33
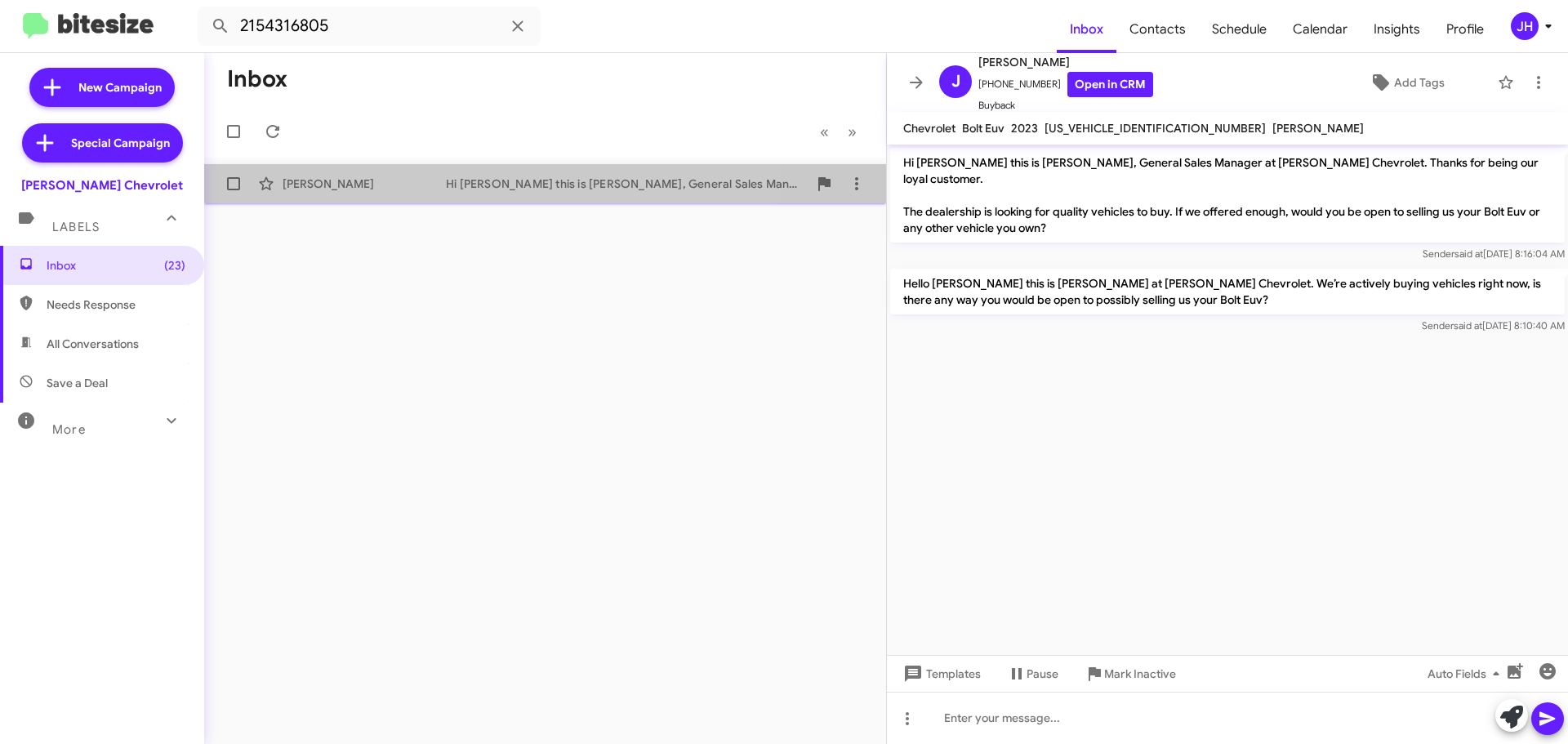
click at [419, 199] on div "[PERSON_NAME] Hi [PERSON_NAME] this is [PERSON_NAME], General Sales Manager at …" at bounding box center [545, 183] width 655 height 33
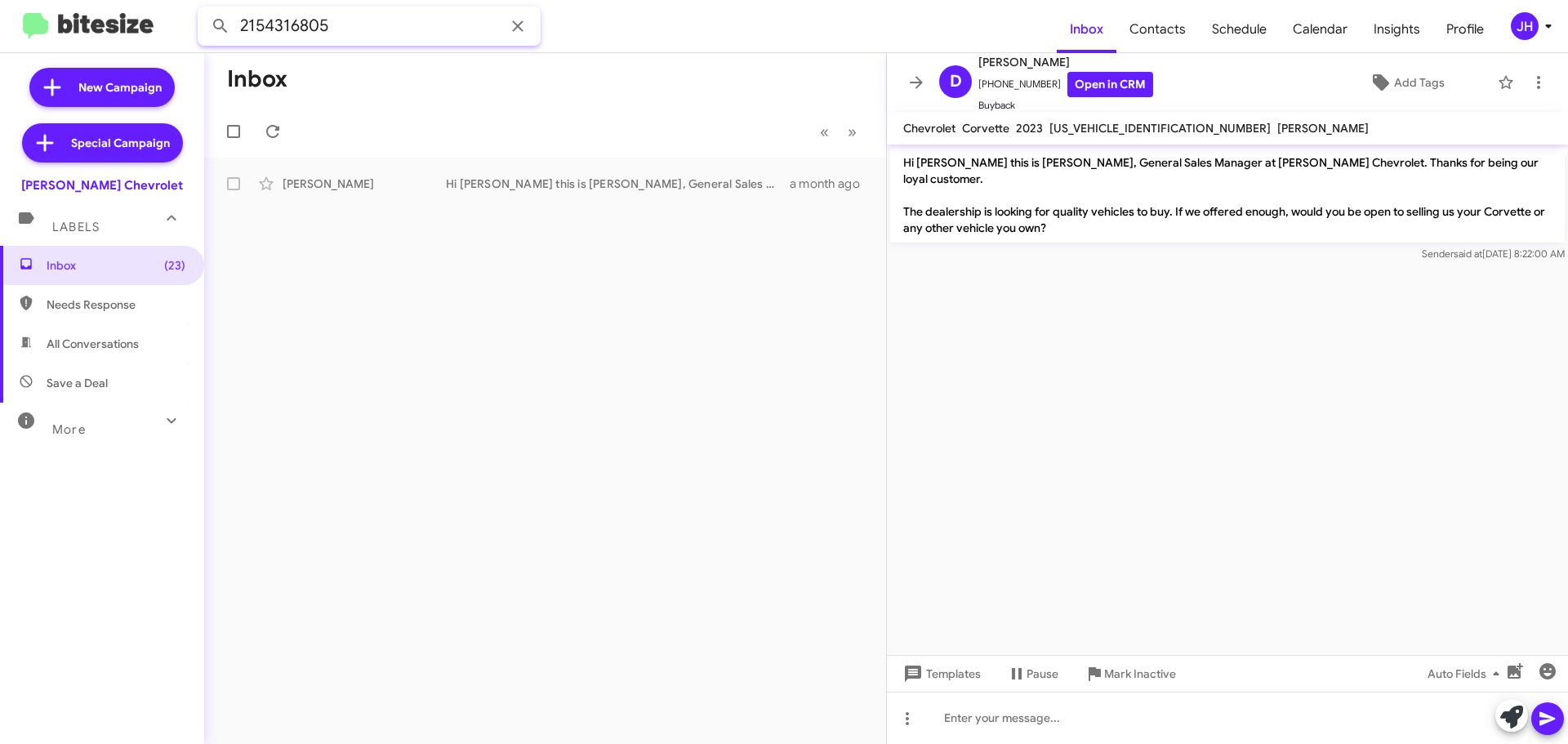
click at [396, 29] on input "2154316805" at bounding box center [369, 26] width 343 height 39
paste input "672540232"
type input "2672540232"
click at [204, 10] on button at bounding box center [220, 26] width 33 height 33
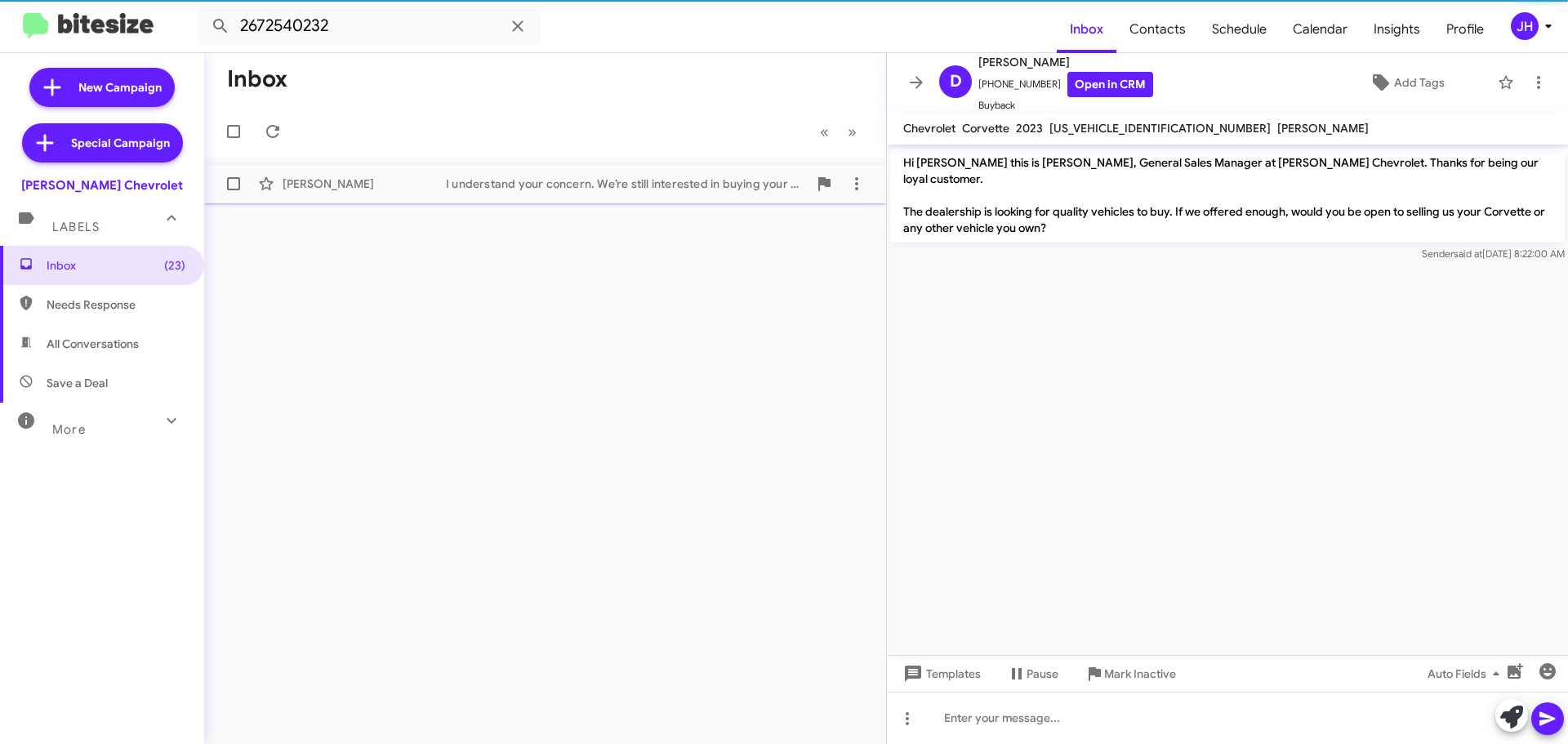
click at [417, 189] on div "[PERSON_NAME]" at bounding box center [364, 183] width 163 height 16
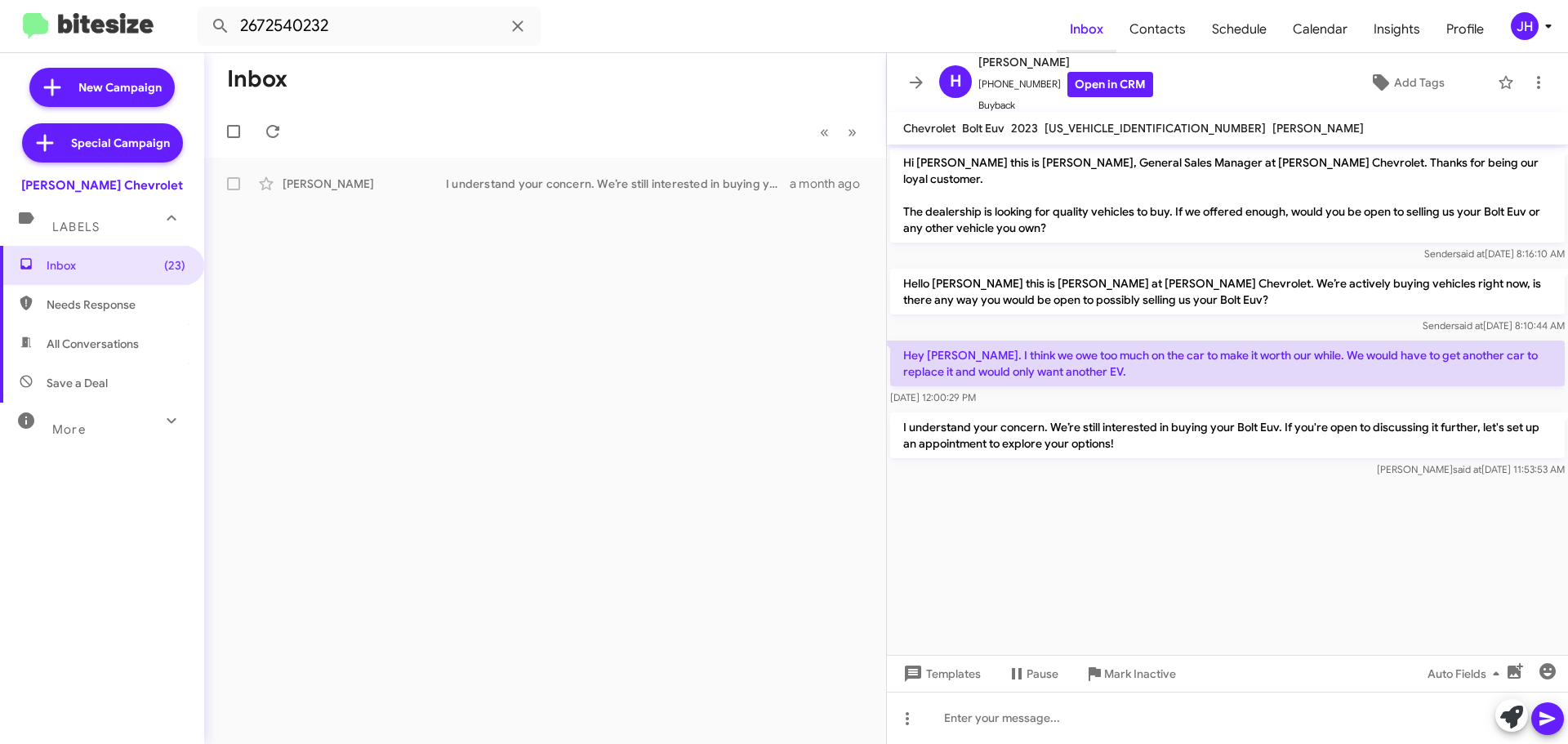
click at [1089, 38] on span "Inbox" at bounding box center [1086, 29] width 60 height 48
